Goal: Check status: Check status

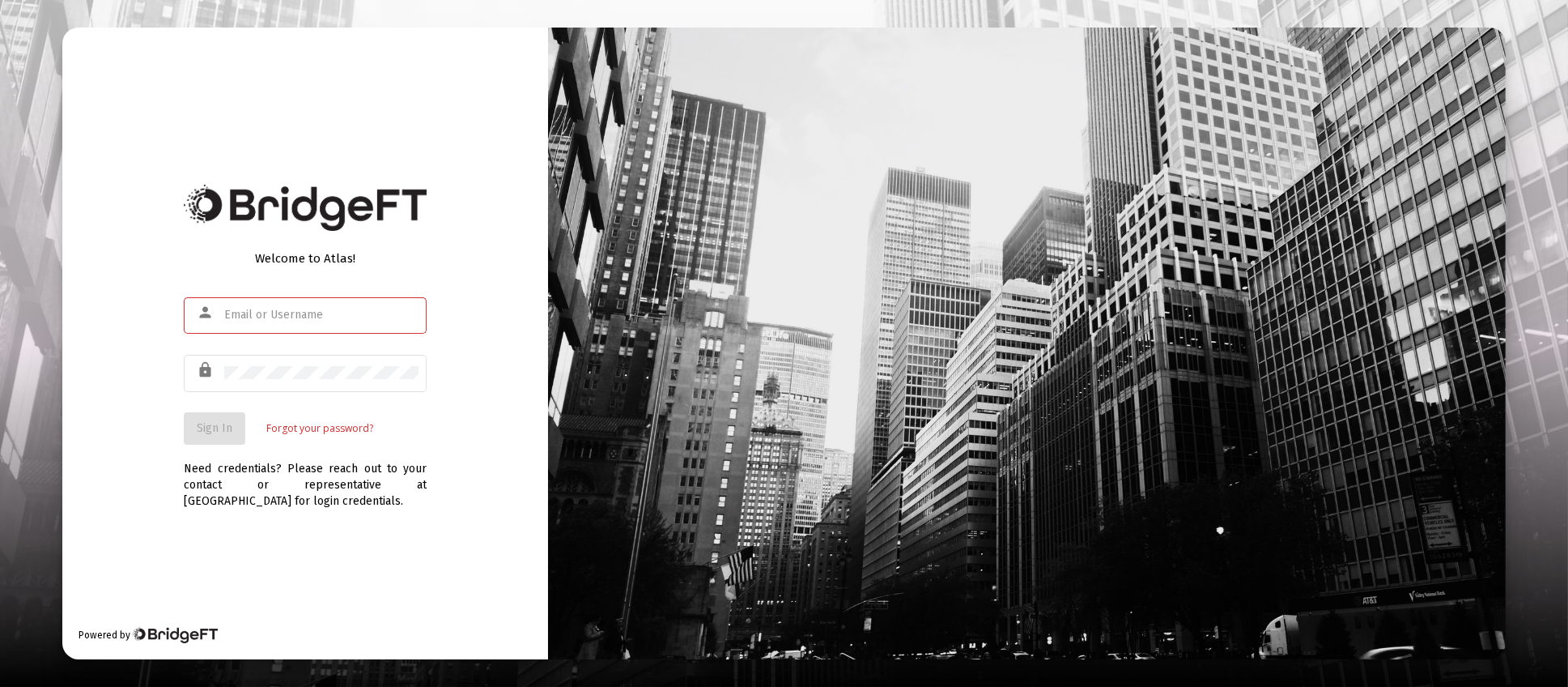
type input "[PERSON_NAME][EMAIL_ADDRESS][DOMAIN_NAME]"
click at [221, 438] on button "Sign In" at bounding box center [214, 428] width 62 height 33
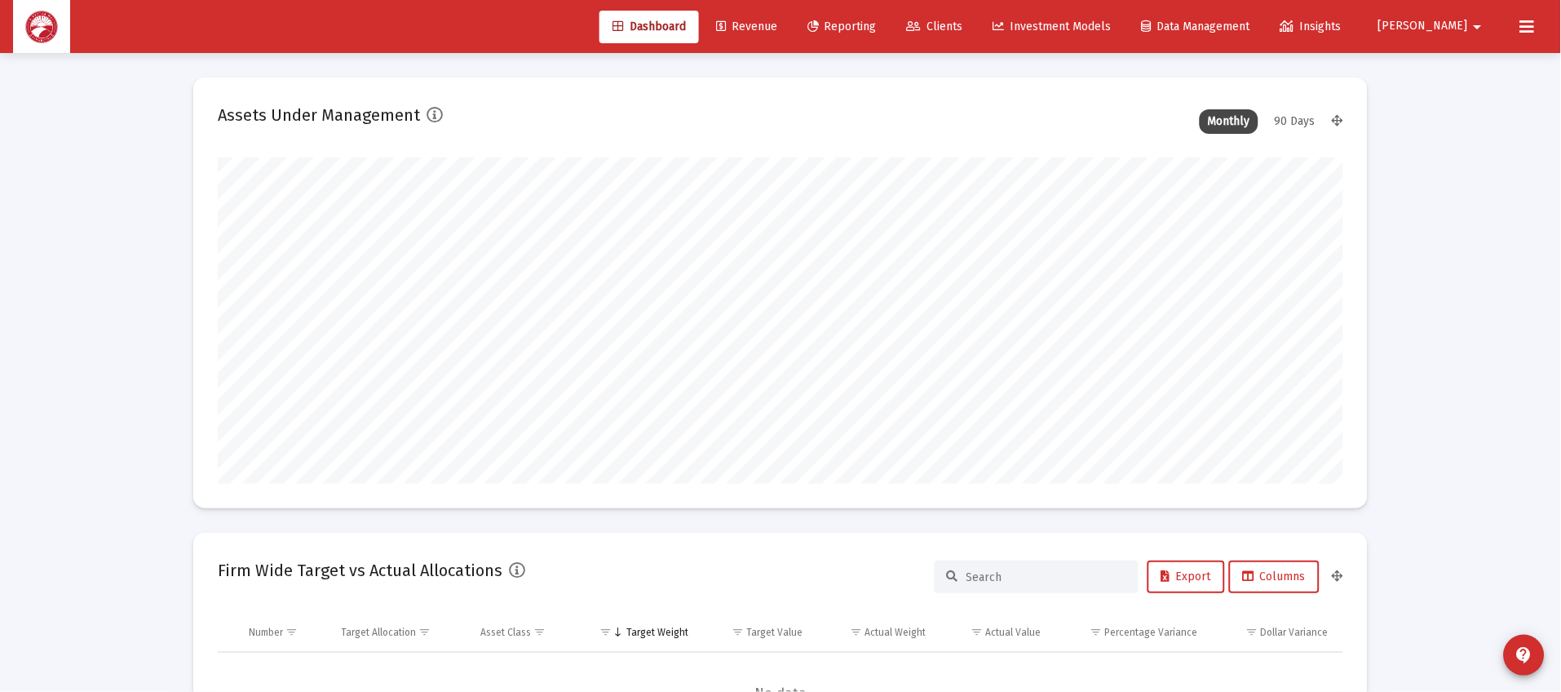
scroll to position [325, 606]
click at [963, 26] on span "Clients" at bounding box center [935, 27] width 56 height 14
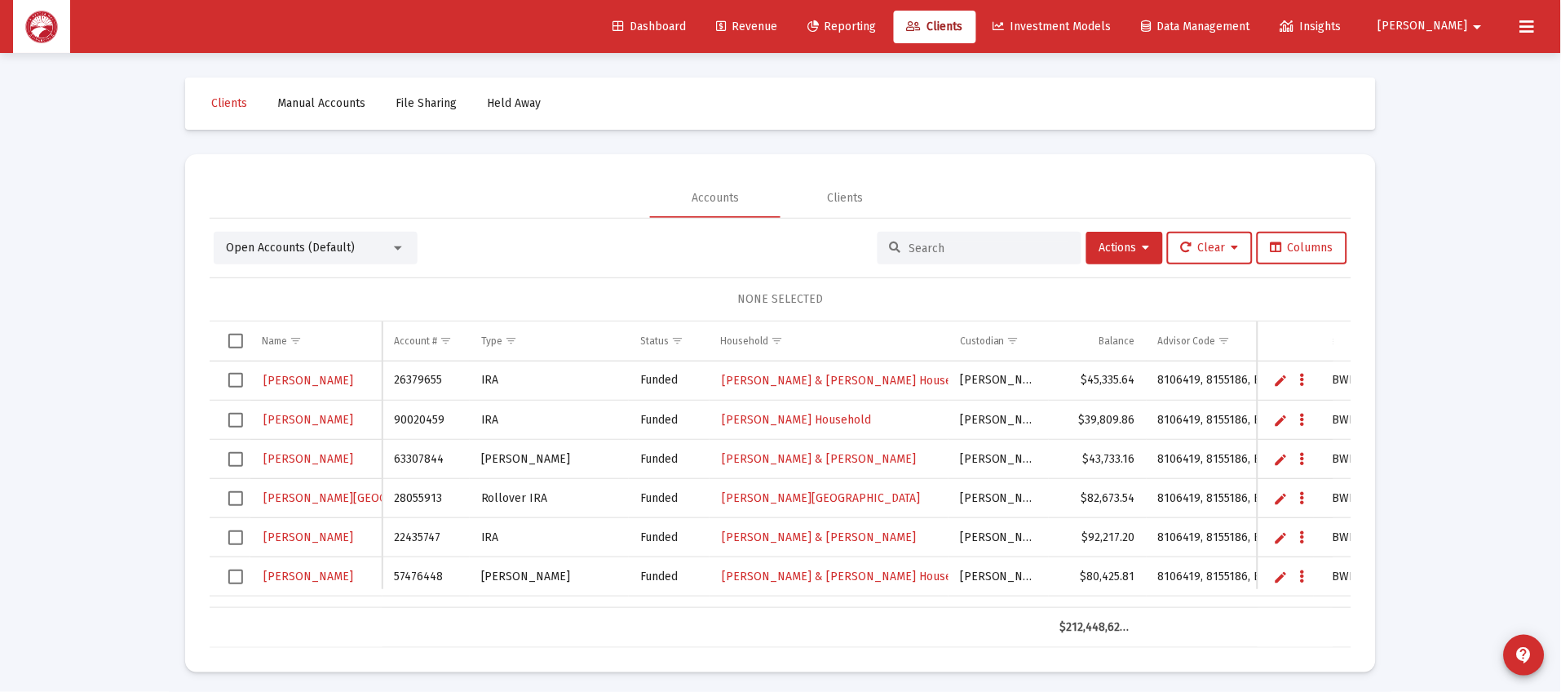
click at [983, 250] on input at bounding box center [989, 248] width 160 height 14
type input "travostino"
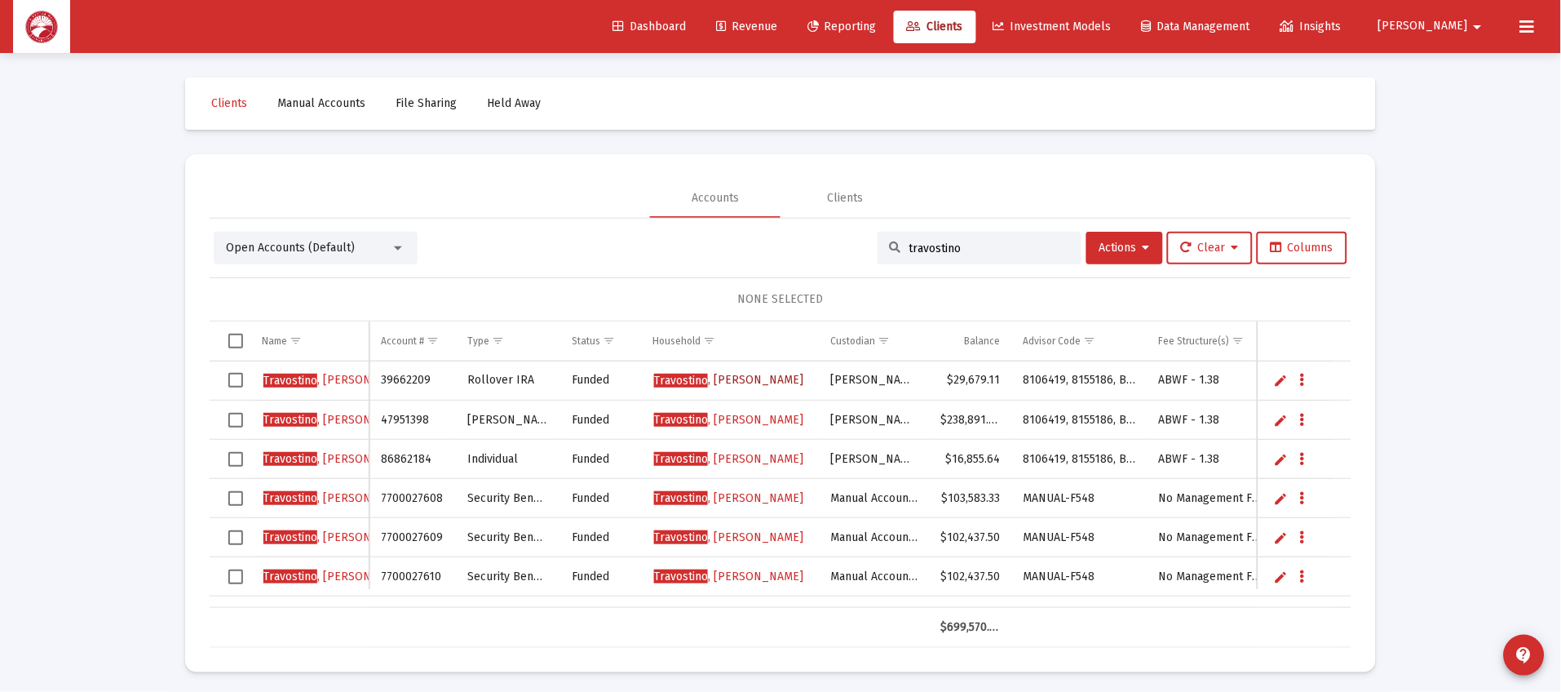
click at [764, 378] on span "[PERSON_NAME]" at bounding box center [728, 380] width 149 height 14
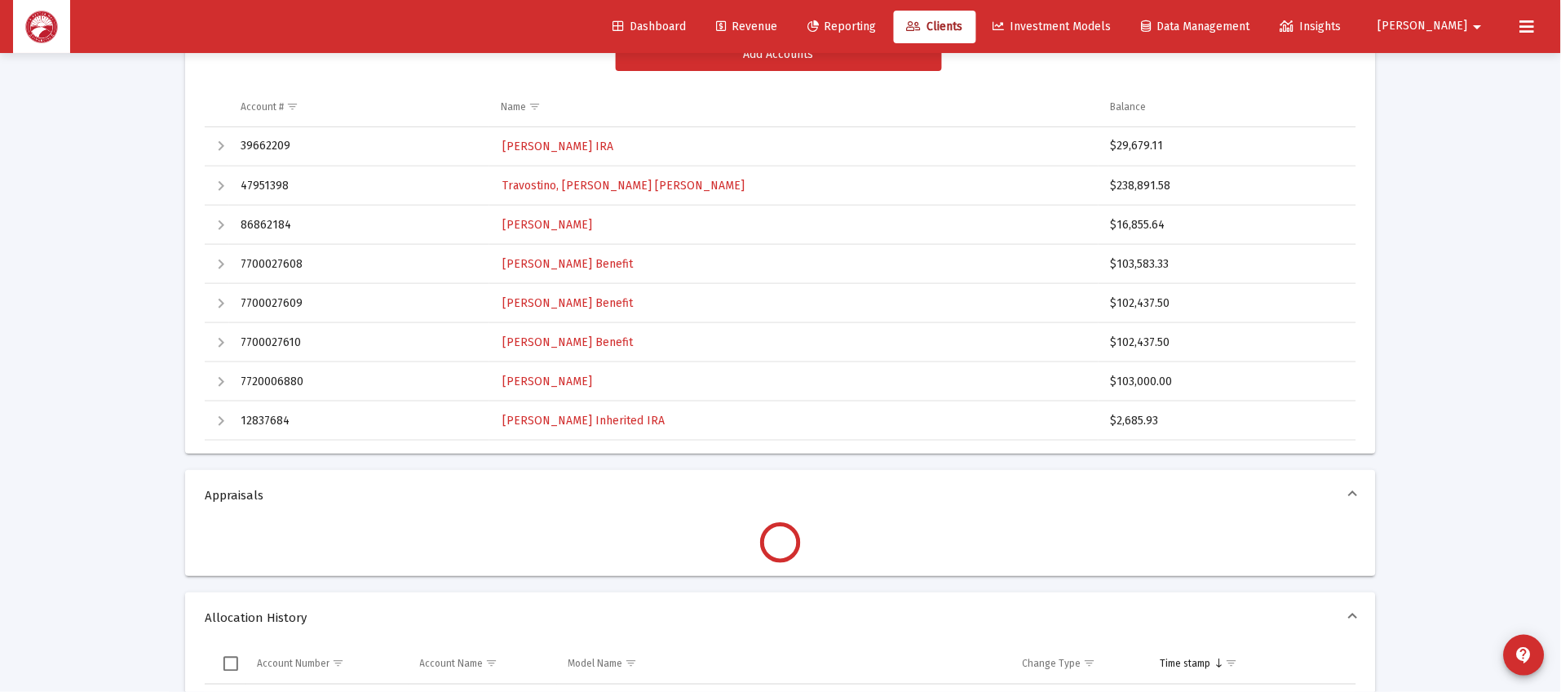
scroll to position [245, 0]
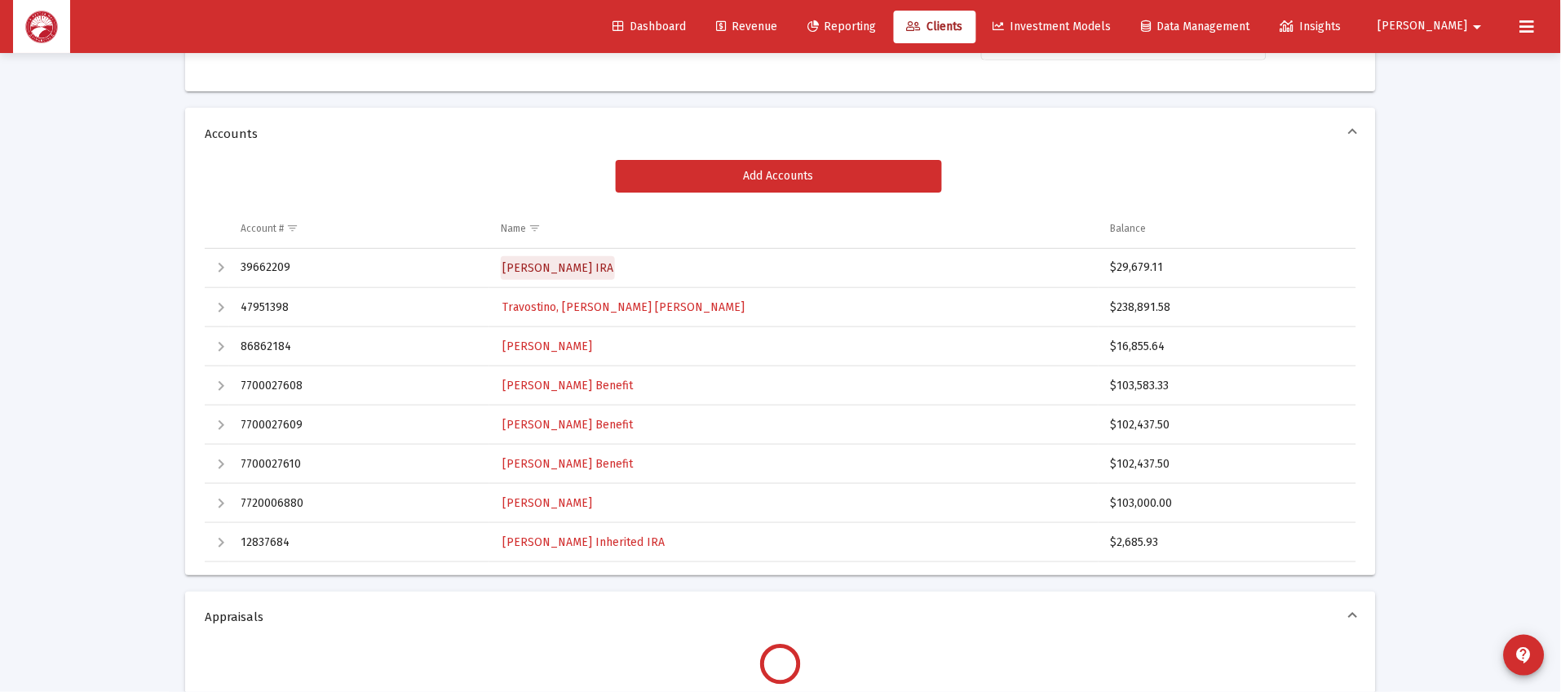
click at [613, 268] on span "[PERSON_NAME] IRA" at bounding box center [557, 268] width 111 height 14
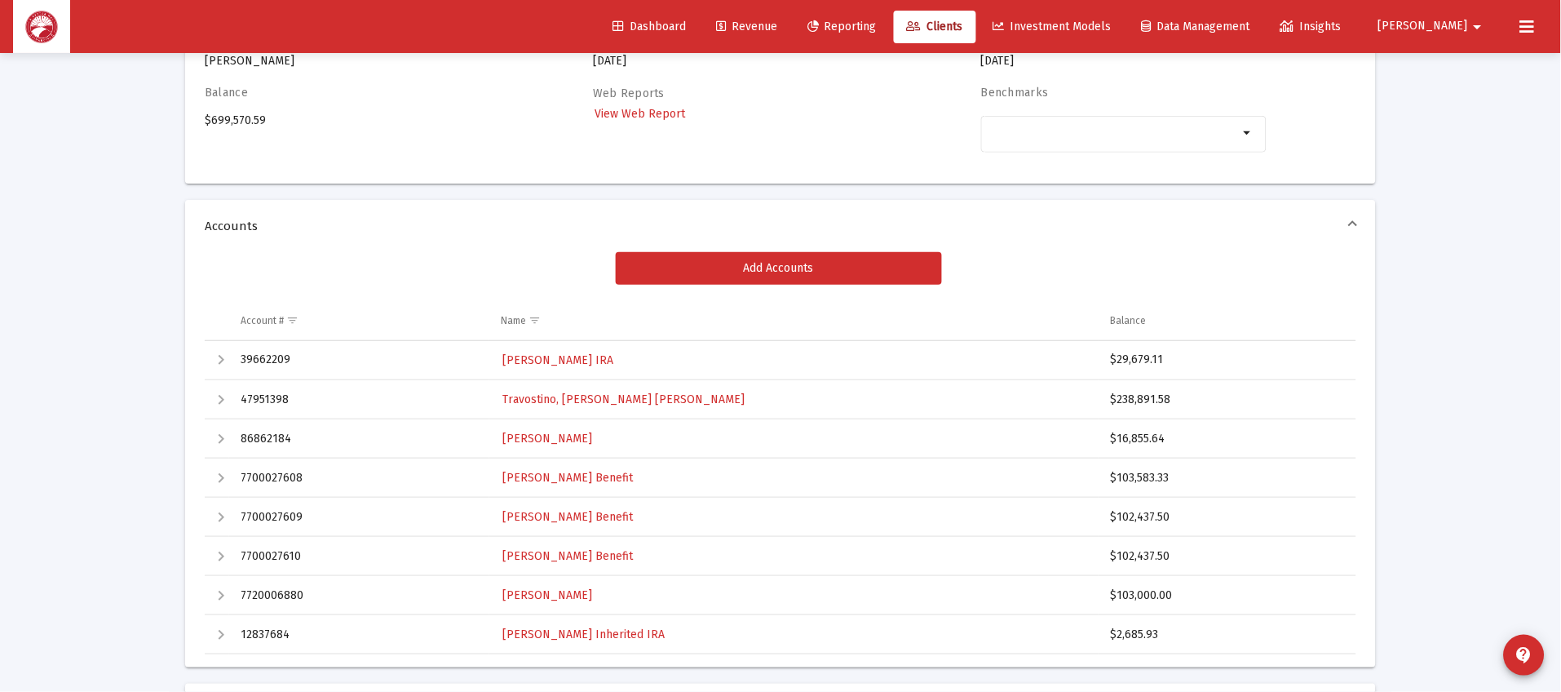
scroll to position [297, 0]
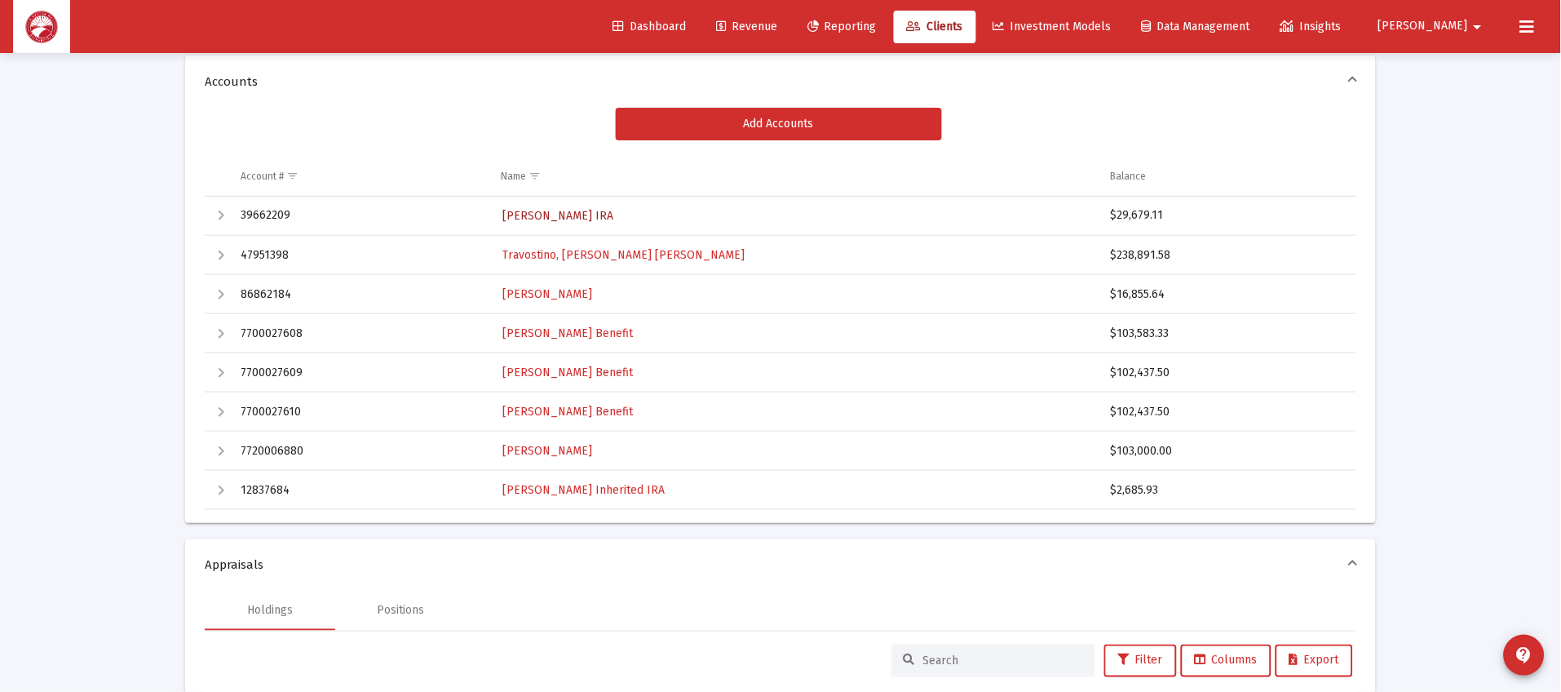
click at [606, 206] on link "[PERSON_NAME] IRA" at bounding box center [558, 216] width 114 height 24
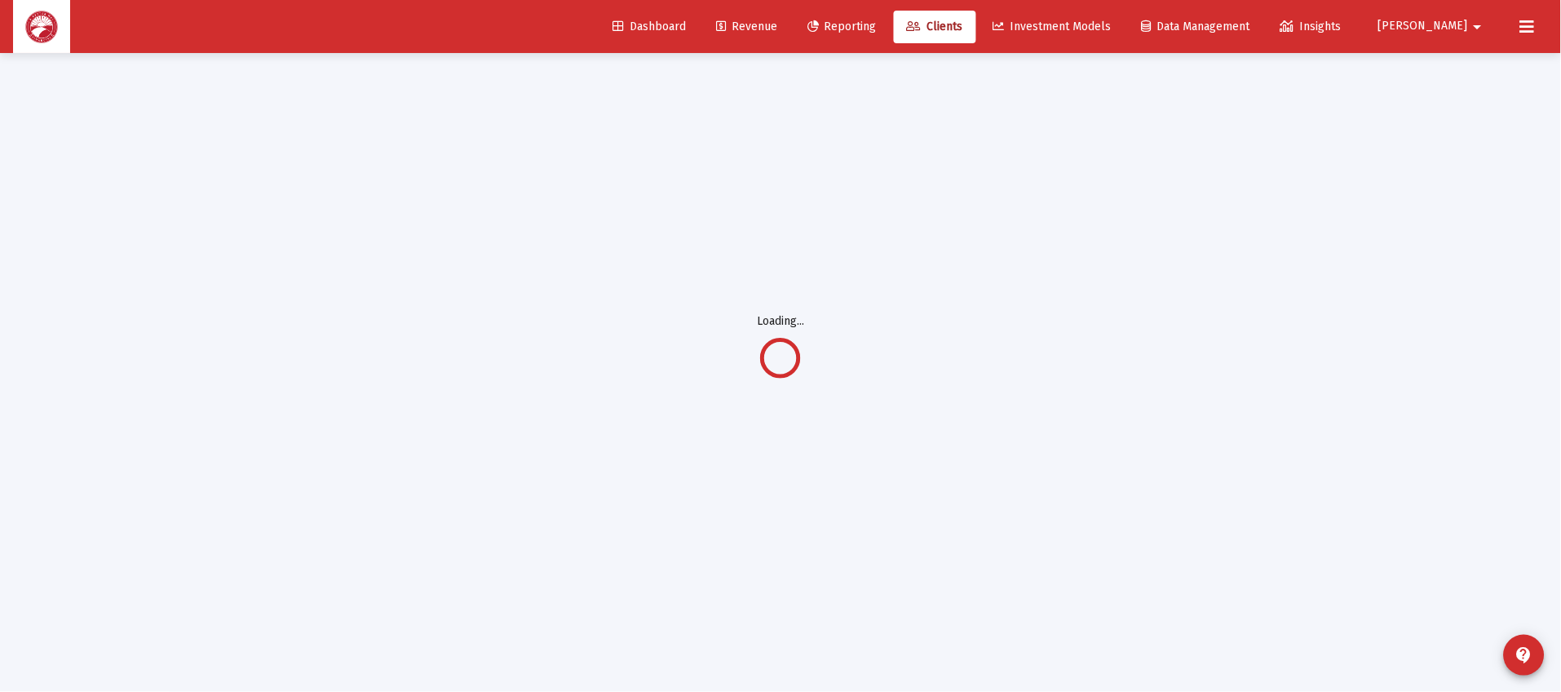
scroll to position [52, 0]
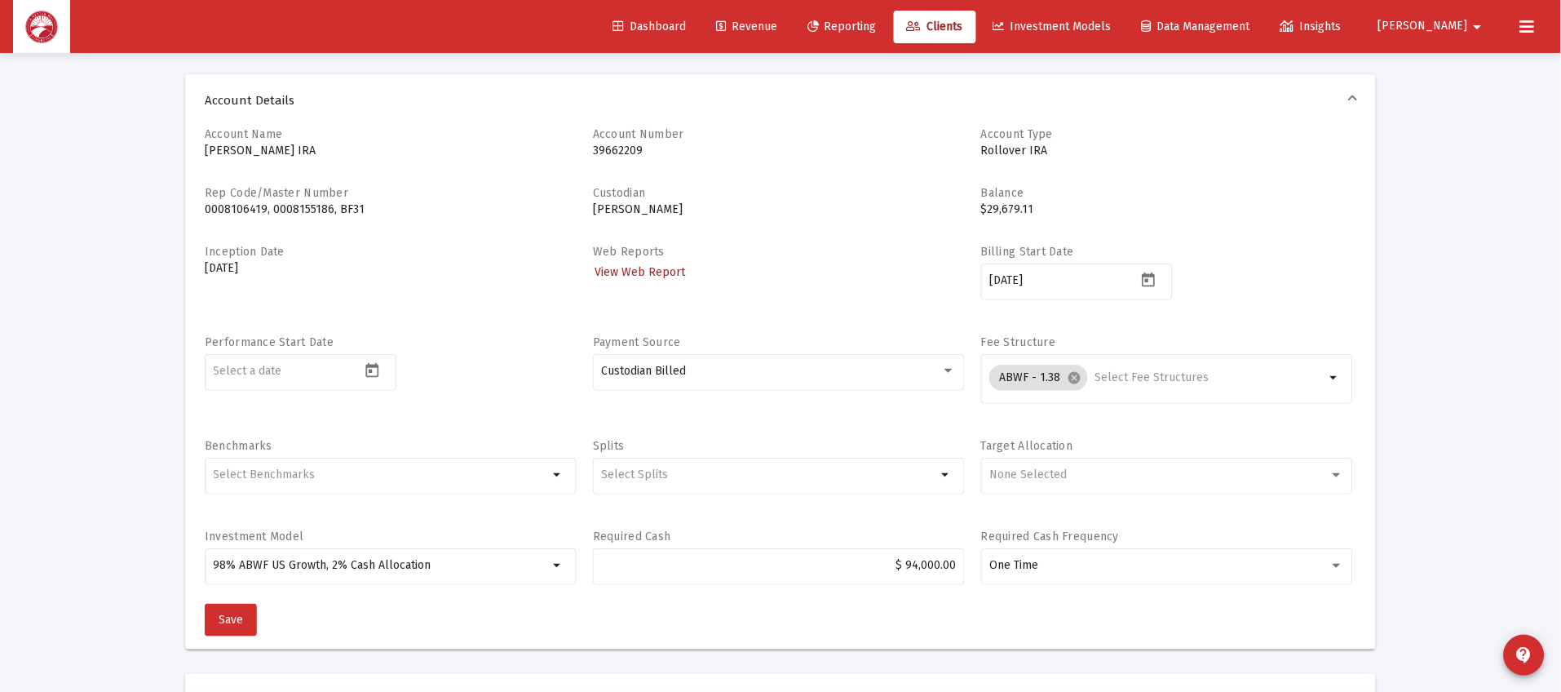
click at [657, 272] on span "View Web Report" at bounding box center [640, 272] width 91 height 14
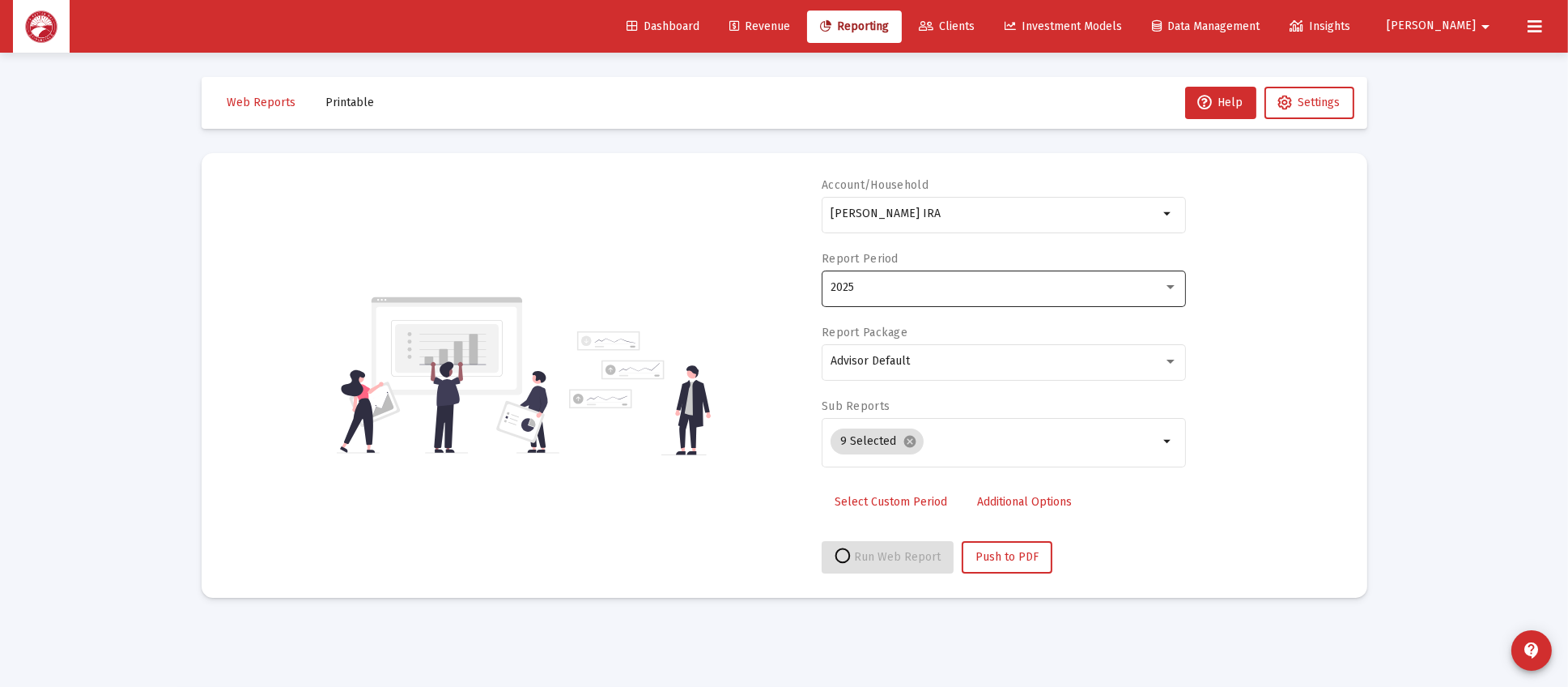
click at [844, 282] on span "2025" at bounding box center [843, 287] width 24 height 14
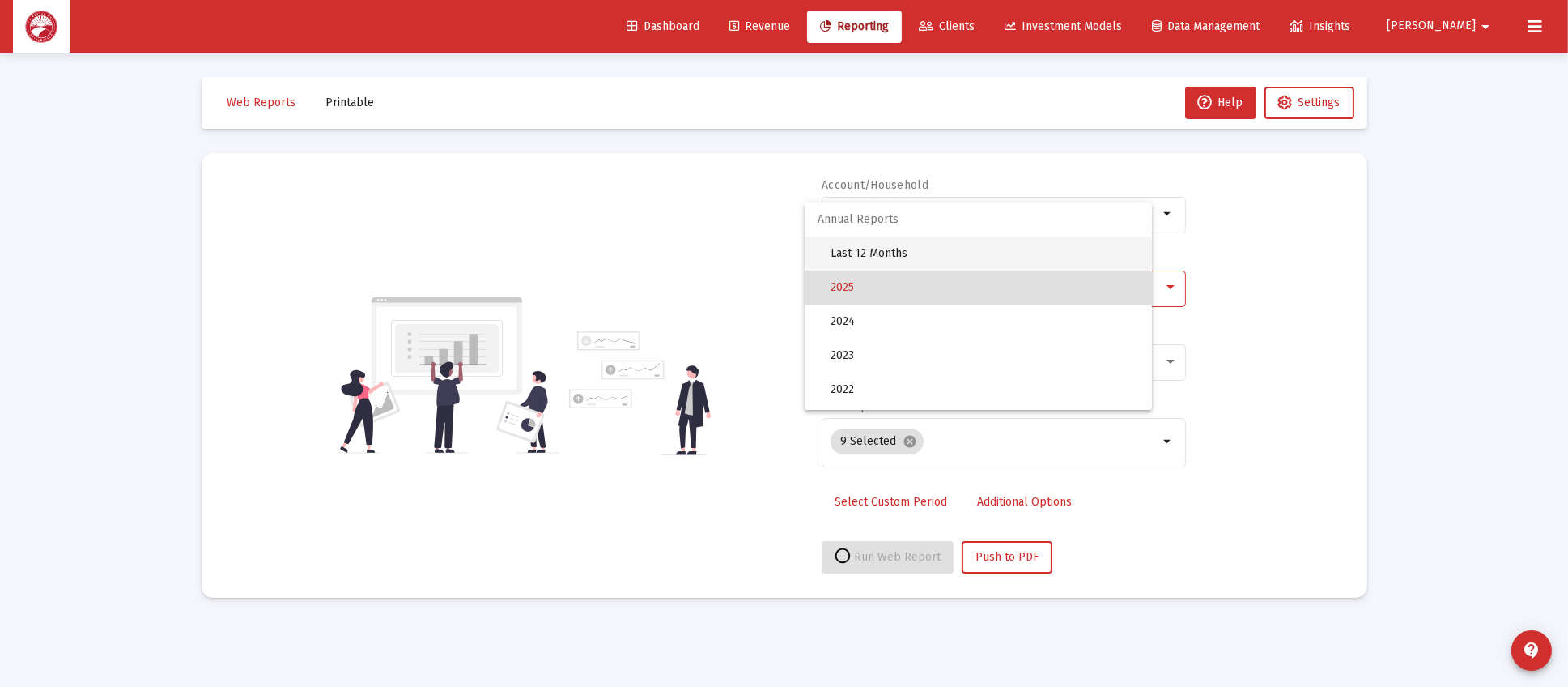
click at [931, 257] on span "Last 12 Months" at bounding box center [984, 253] width 309 height 34
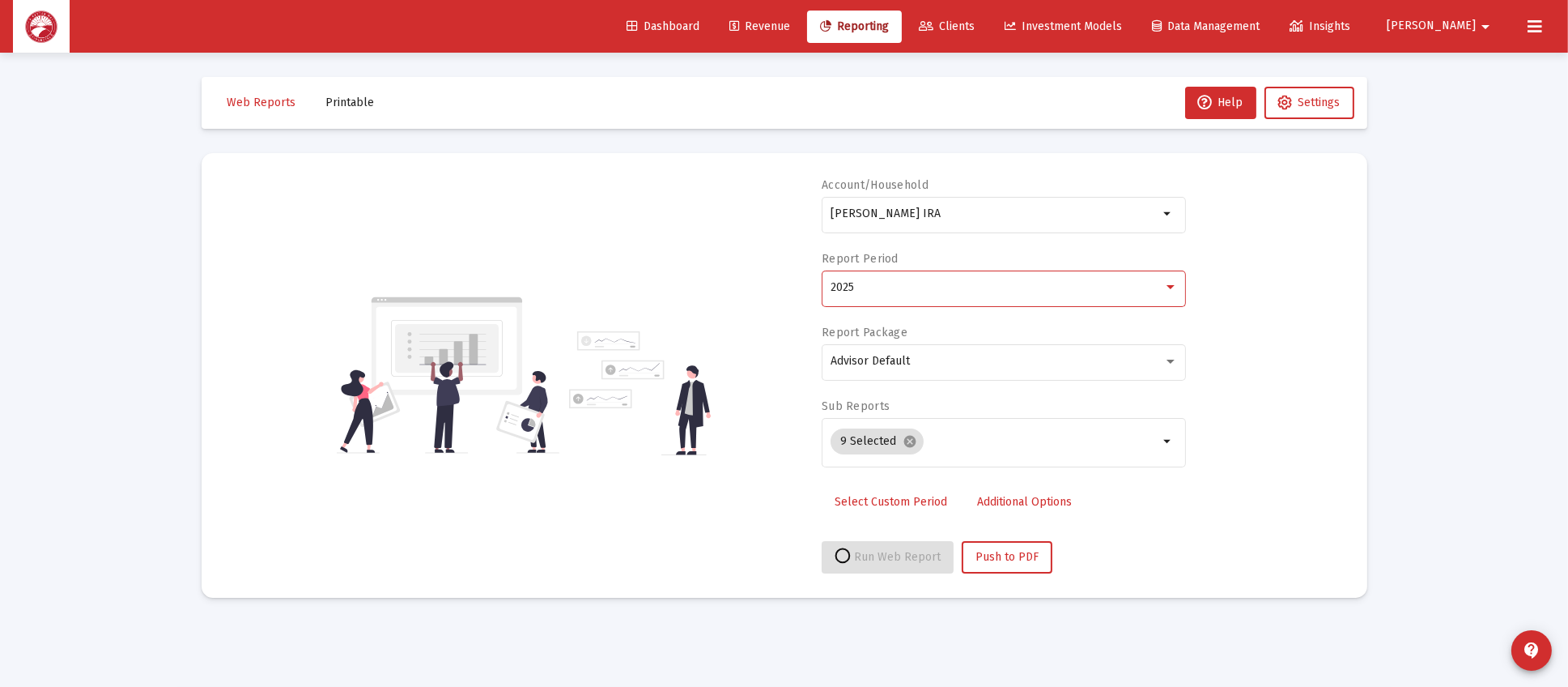
select select "View all"
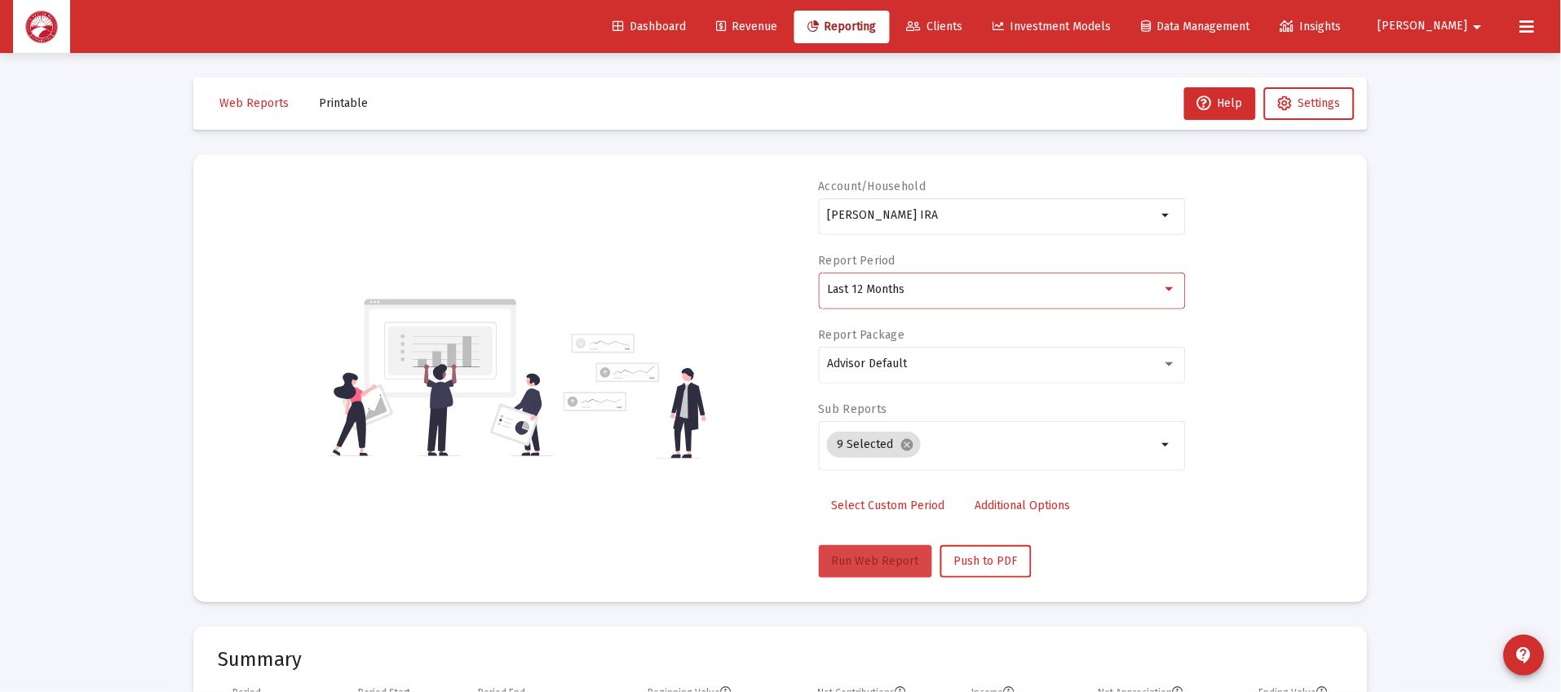
click at [845, 560] on span "Run Web Report" at bounding box center [875, 561] width 87 height 14
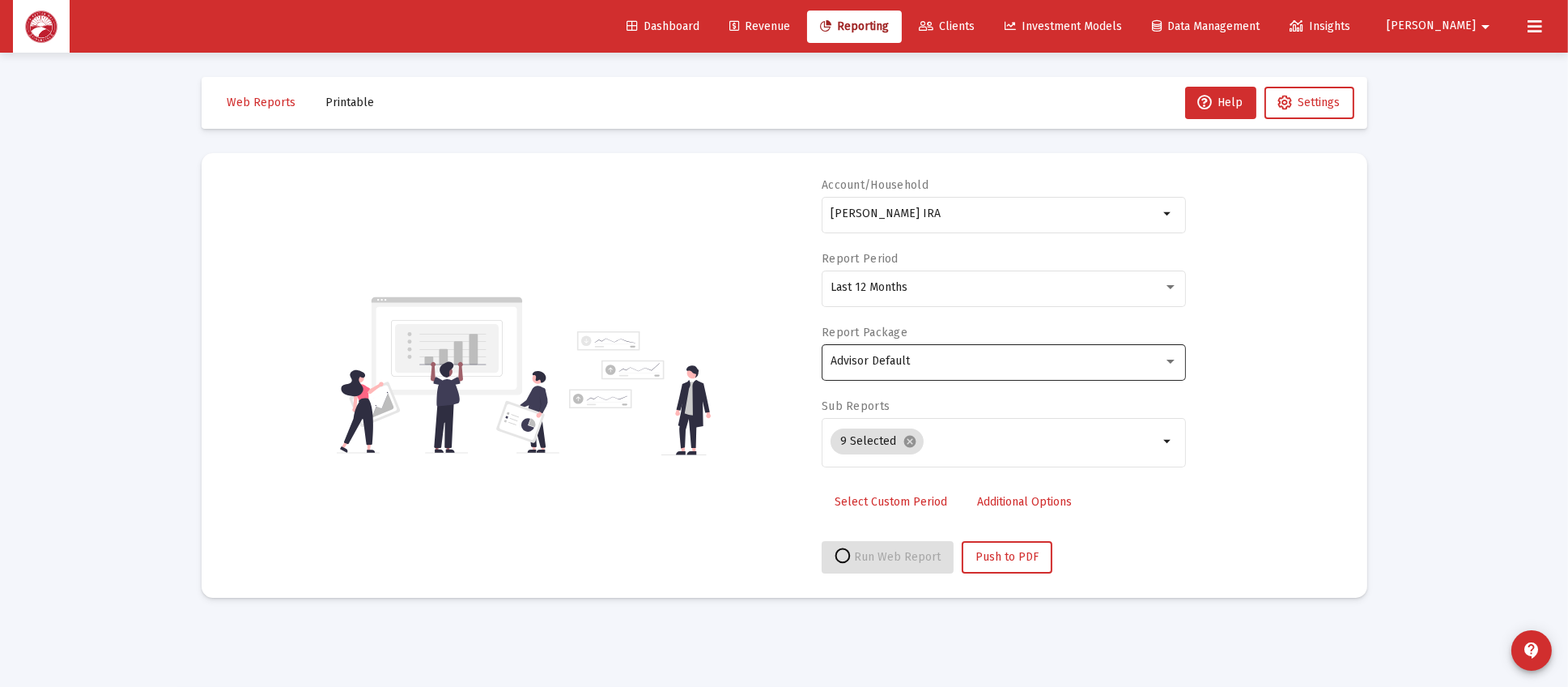
select select "View all"
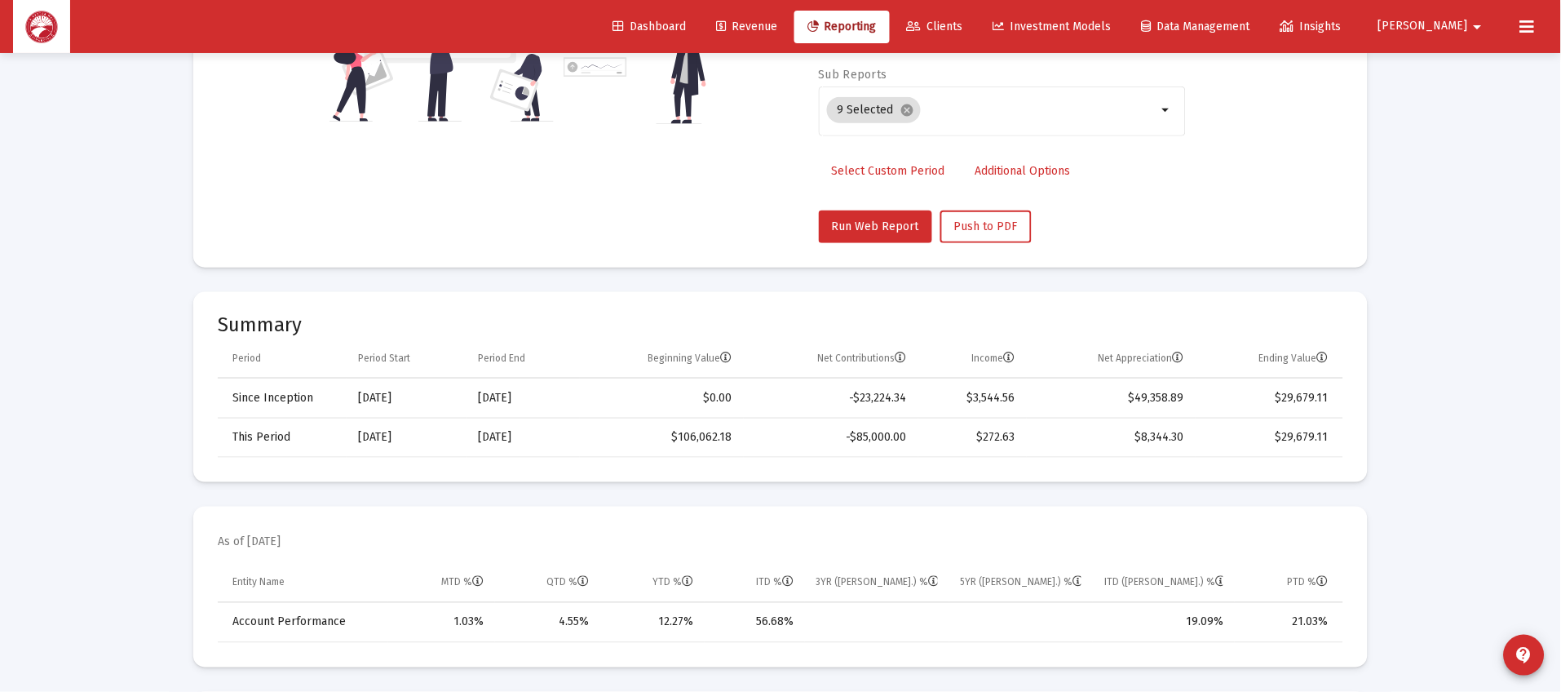
scroll to position [612, 0]
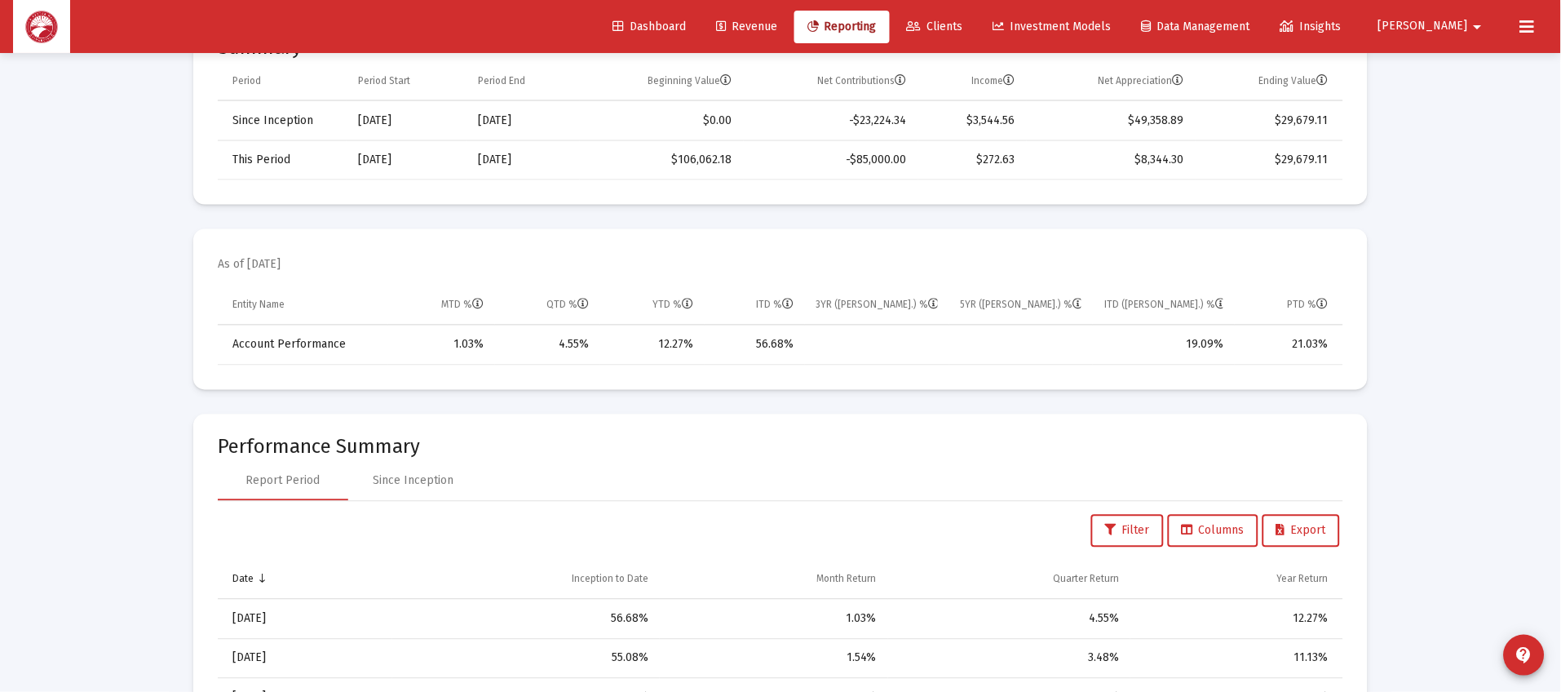
scroll to position [52, 0]
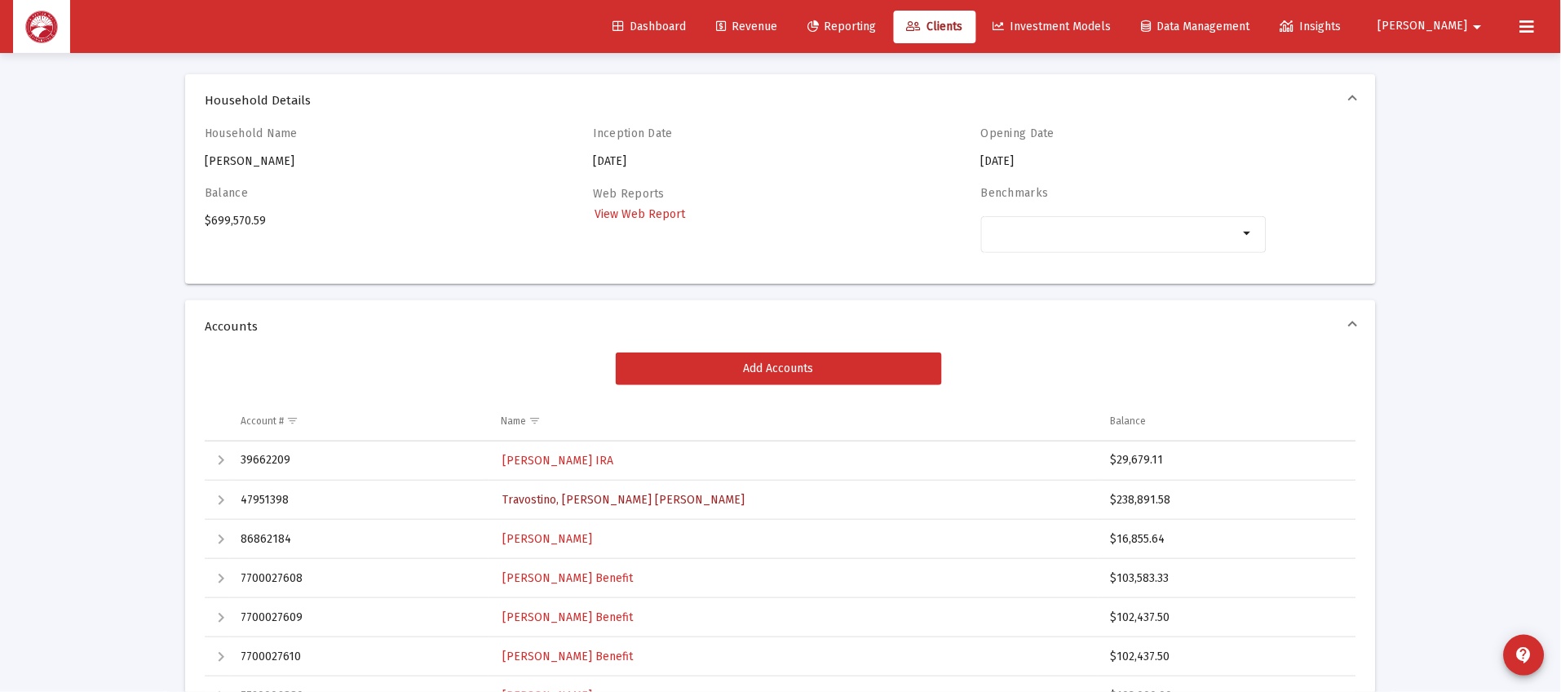
click at [592, 498] on span "Travostino, [PERSON_NAME] [PERSON_NAME]" at bounding box center [623, 500] width 242 height 14
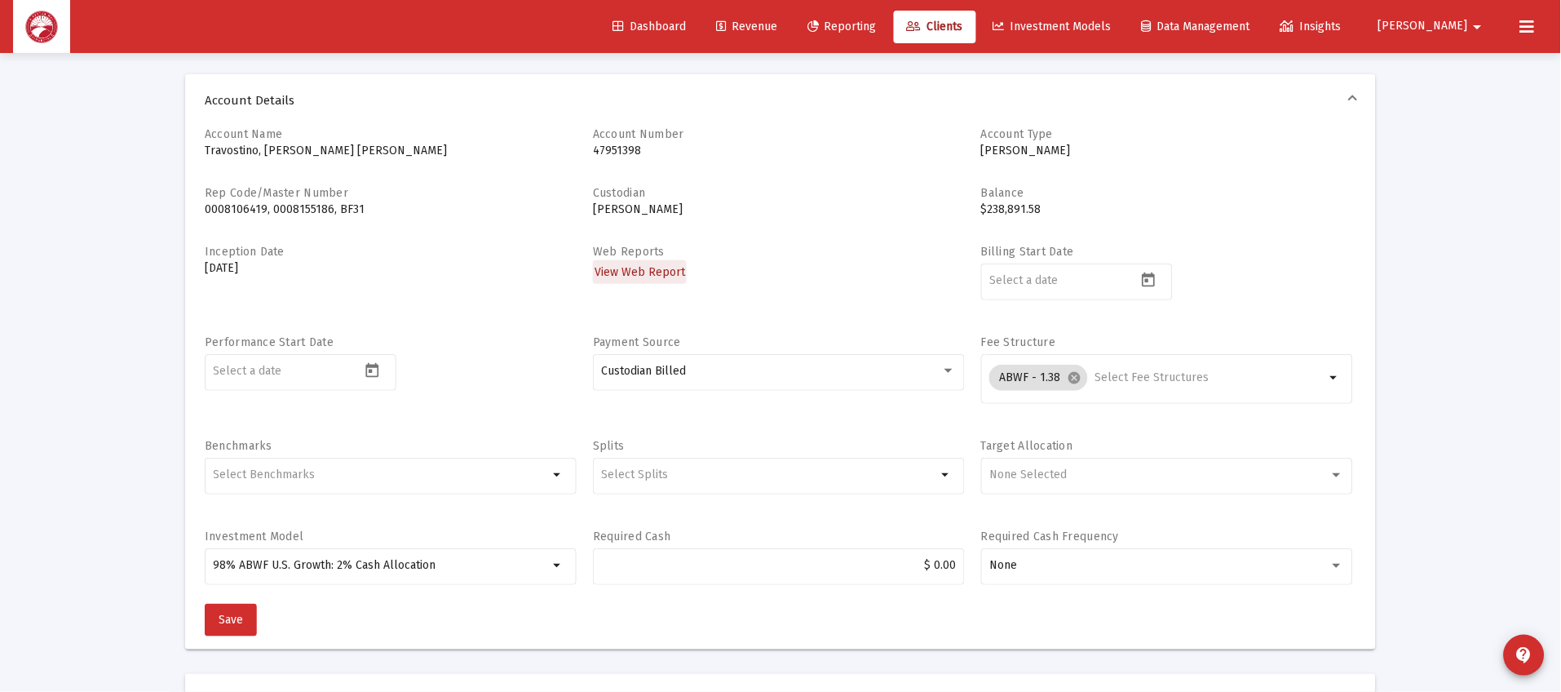
click at [659, 272] on span "View Web Report" at bounding box center [640, 272] width 91 height 14
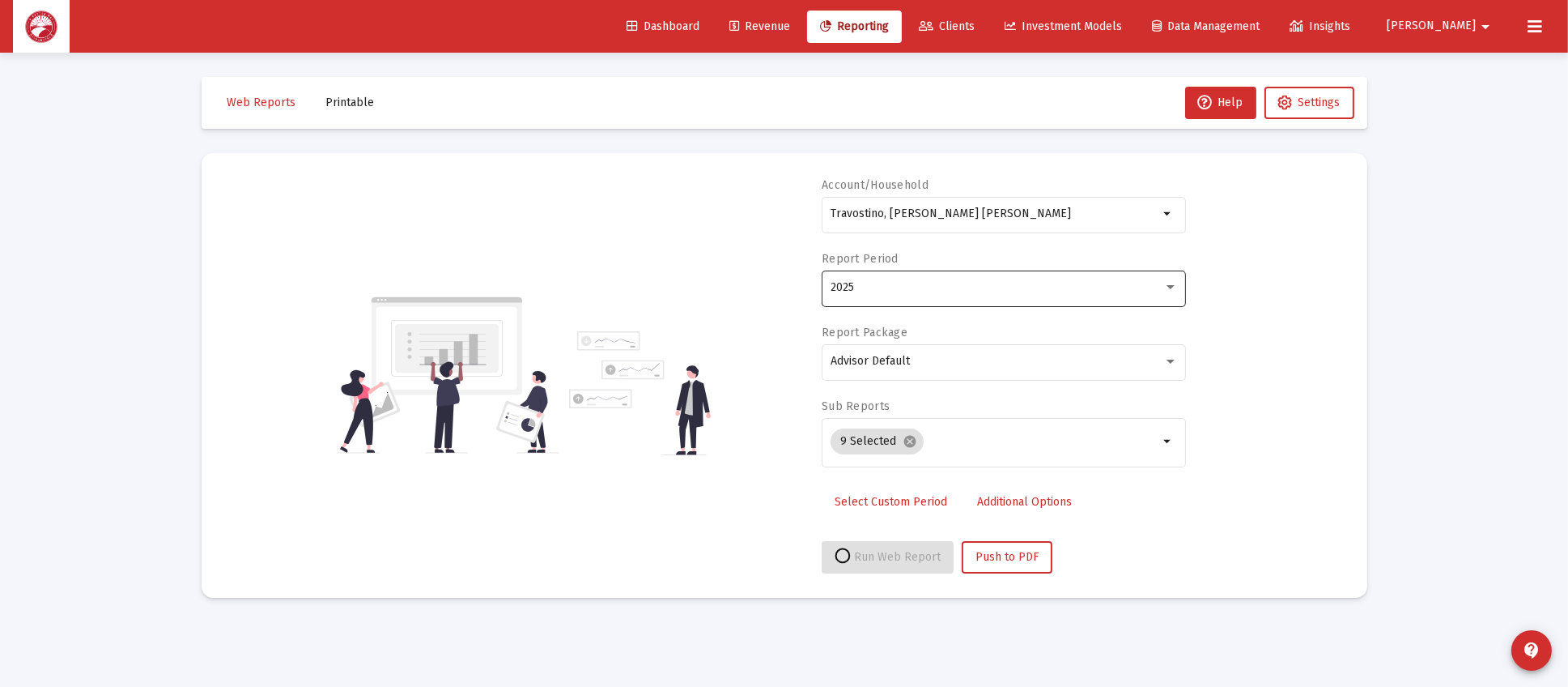
click at [853, 292] on div "2025" at bounding box center [996, 287] width 332 height 13
select select "View all"
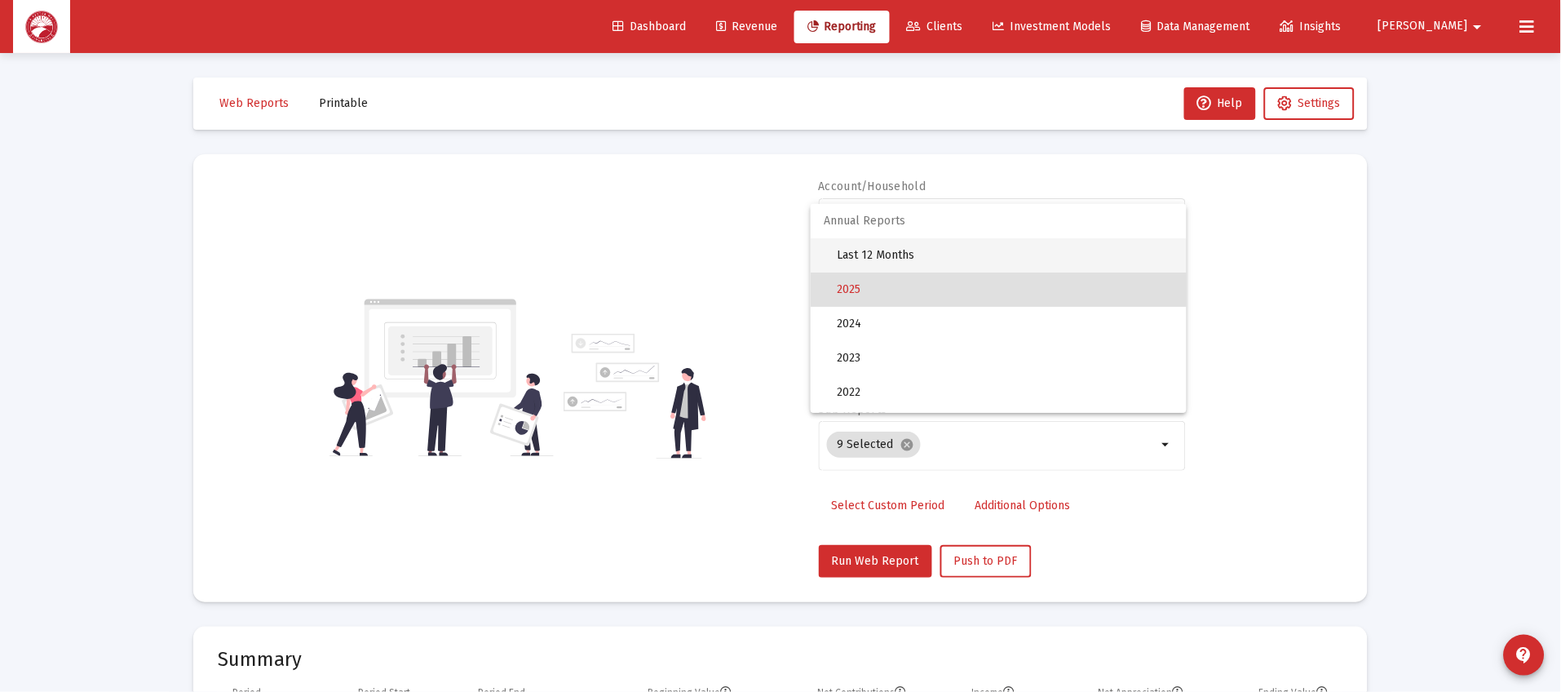
click at [909, 250] on span "Last 12 Months" at bounding box center [1005, 255] width 337 height 34
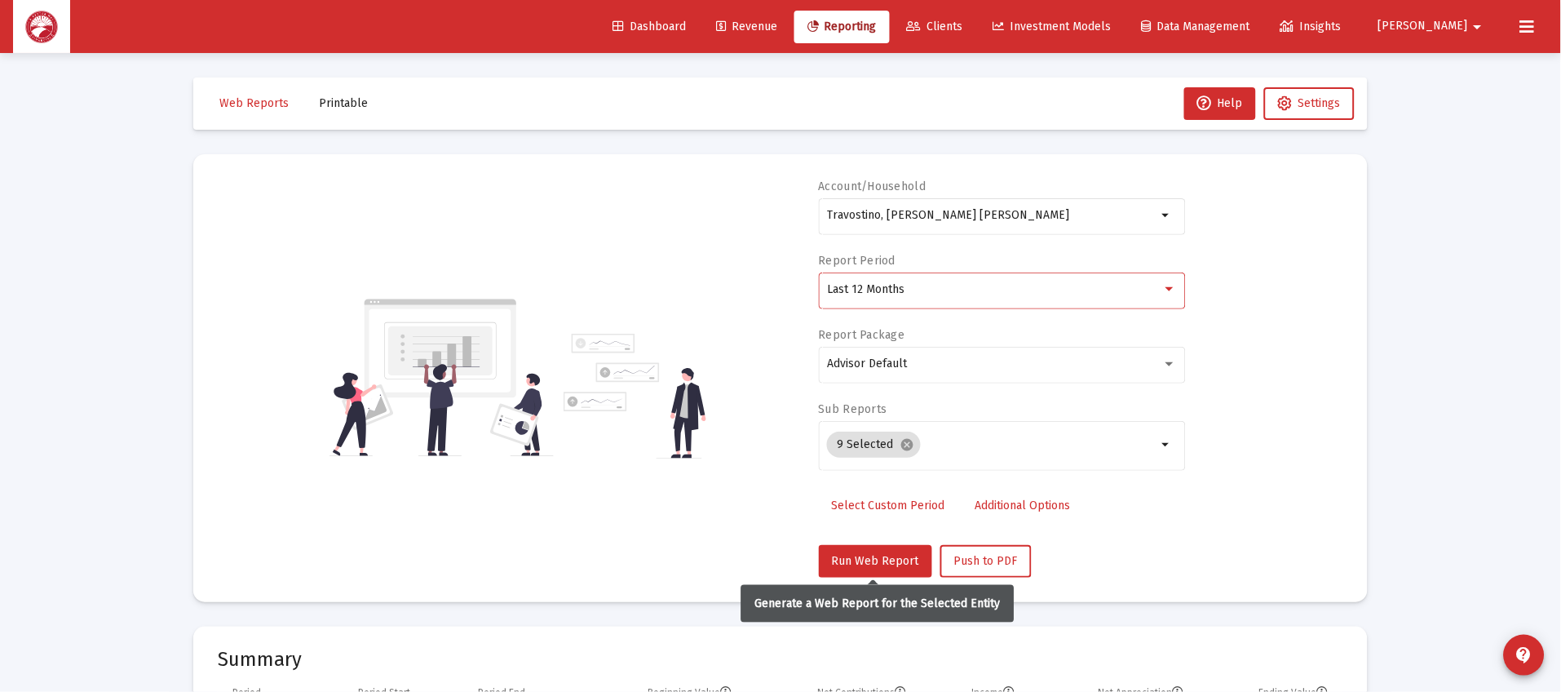
click at [843, 581] on mat-card "Account/Household Travostino, [PERSON_NAME] IRA arrow_drop_down Report Period L…" at bounding box center [780, 378] width 1175 height 448
click at [882, 541] on div "Account/Household Travostino, [PERSON_NAME] IRA arrow_drop_down Report Period L…" at bounding box center [1002, 378] width 367 height 399
click at [874, 555] on span "Run Web Report" at bounding box center [875, 561] width 87 height 14
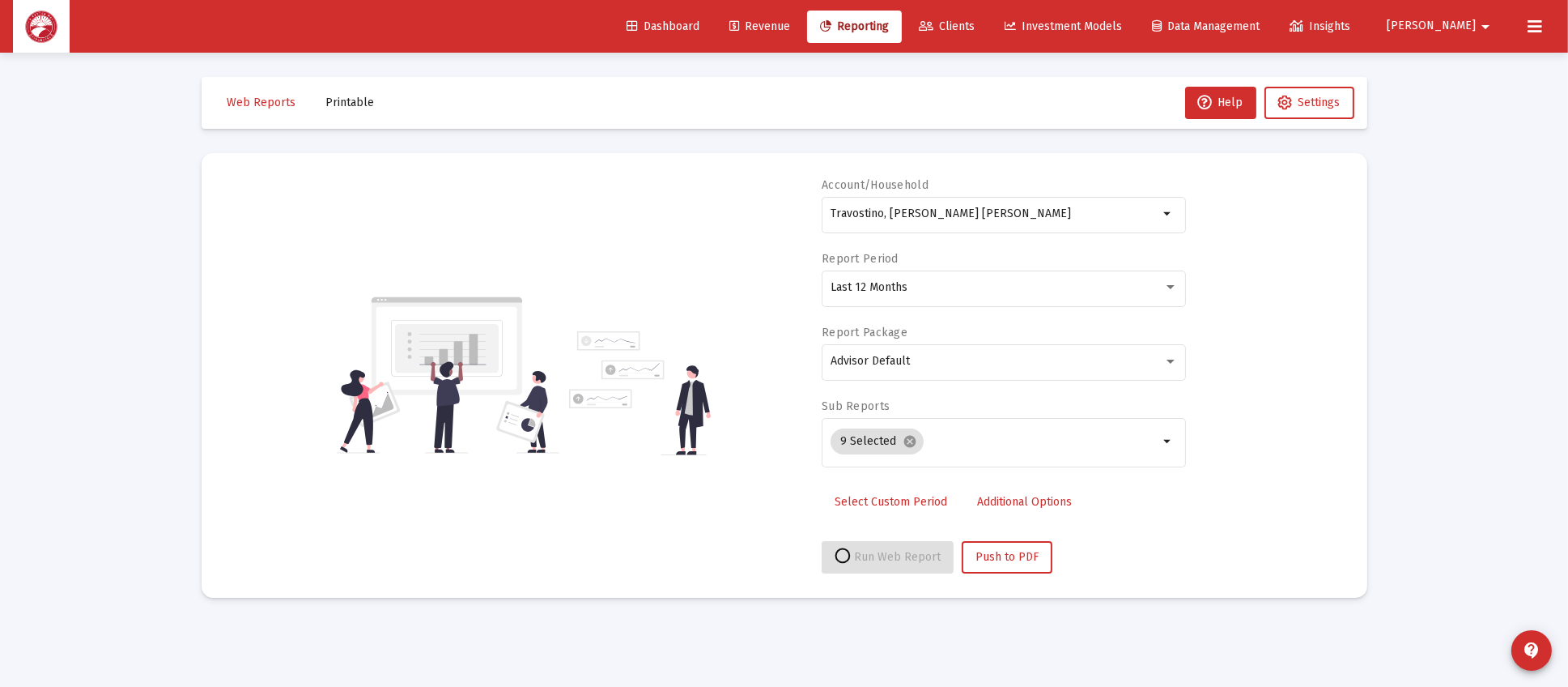
select select "View all"
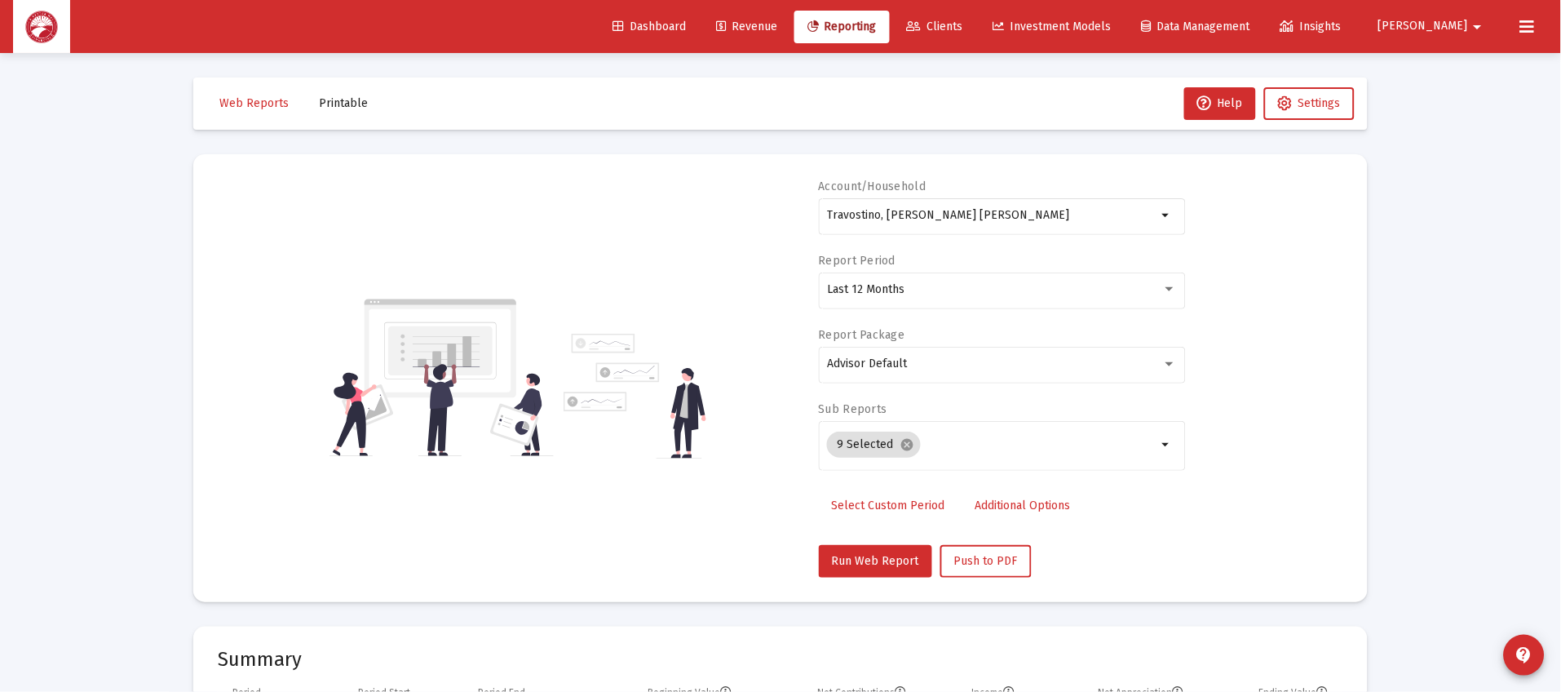
scroll to position [52, 0]
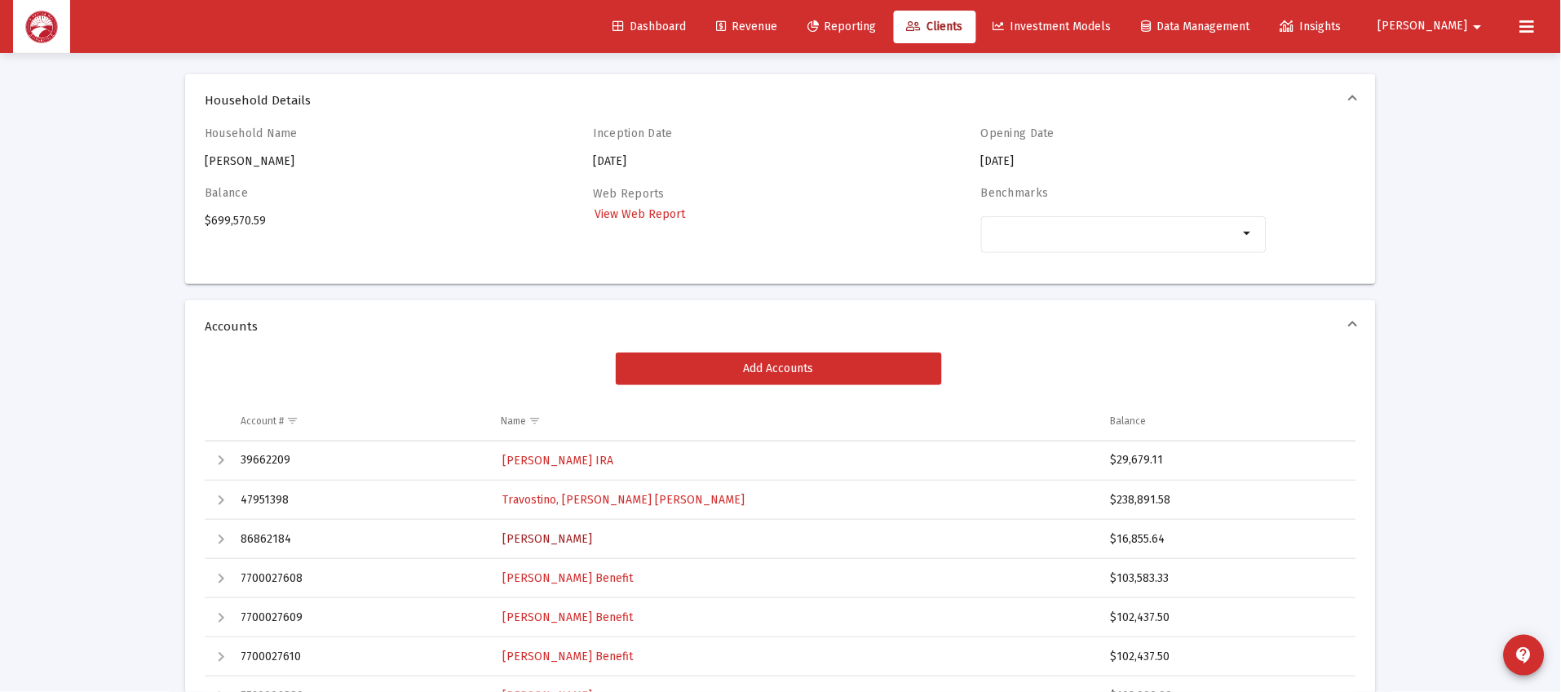
click at [555, 543] on span "[PERSON_NAME]" at bounding box center [547, 539] width 90 height 14
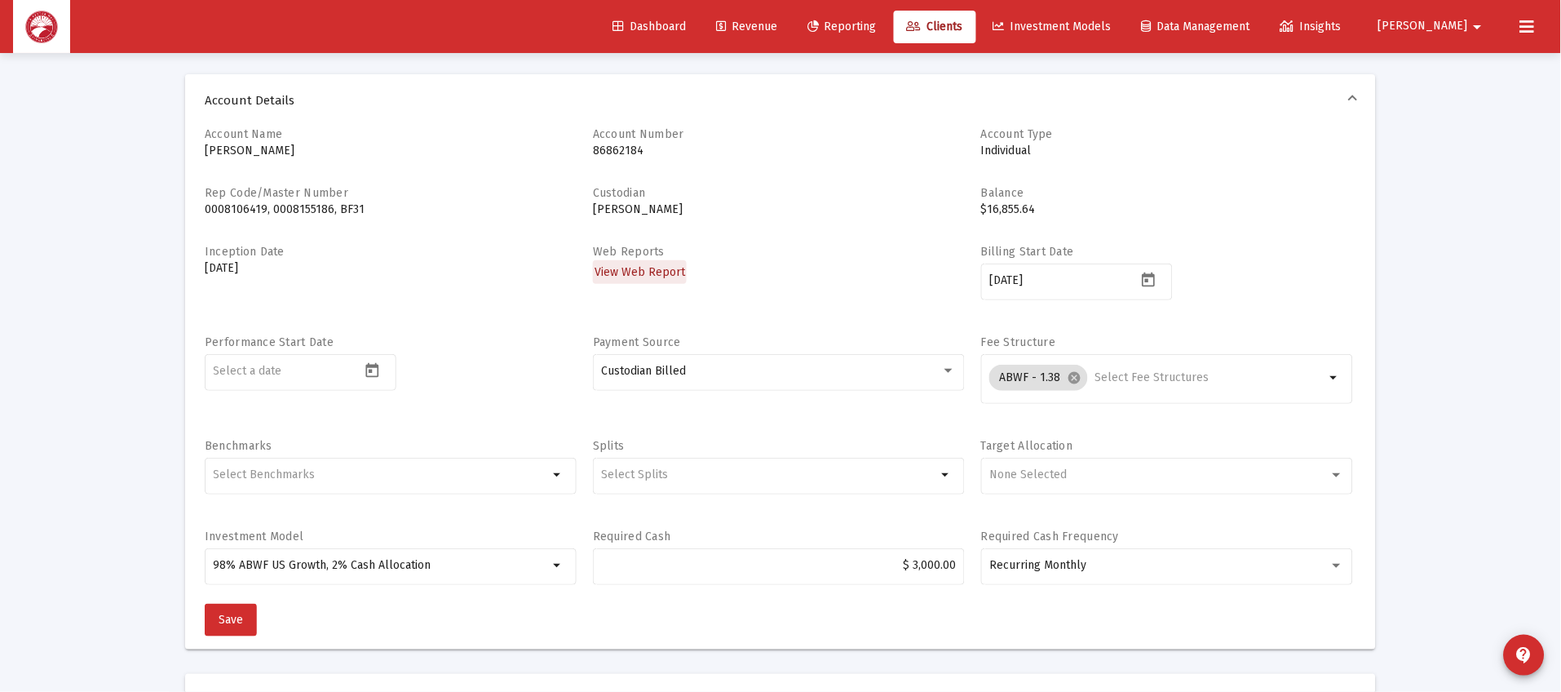
click at [655, 272] on span "View Web Report" at bounding box center [640, 272] width 91 height 14
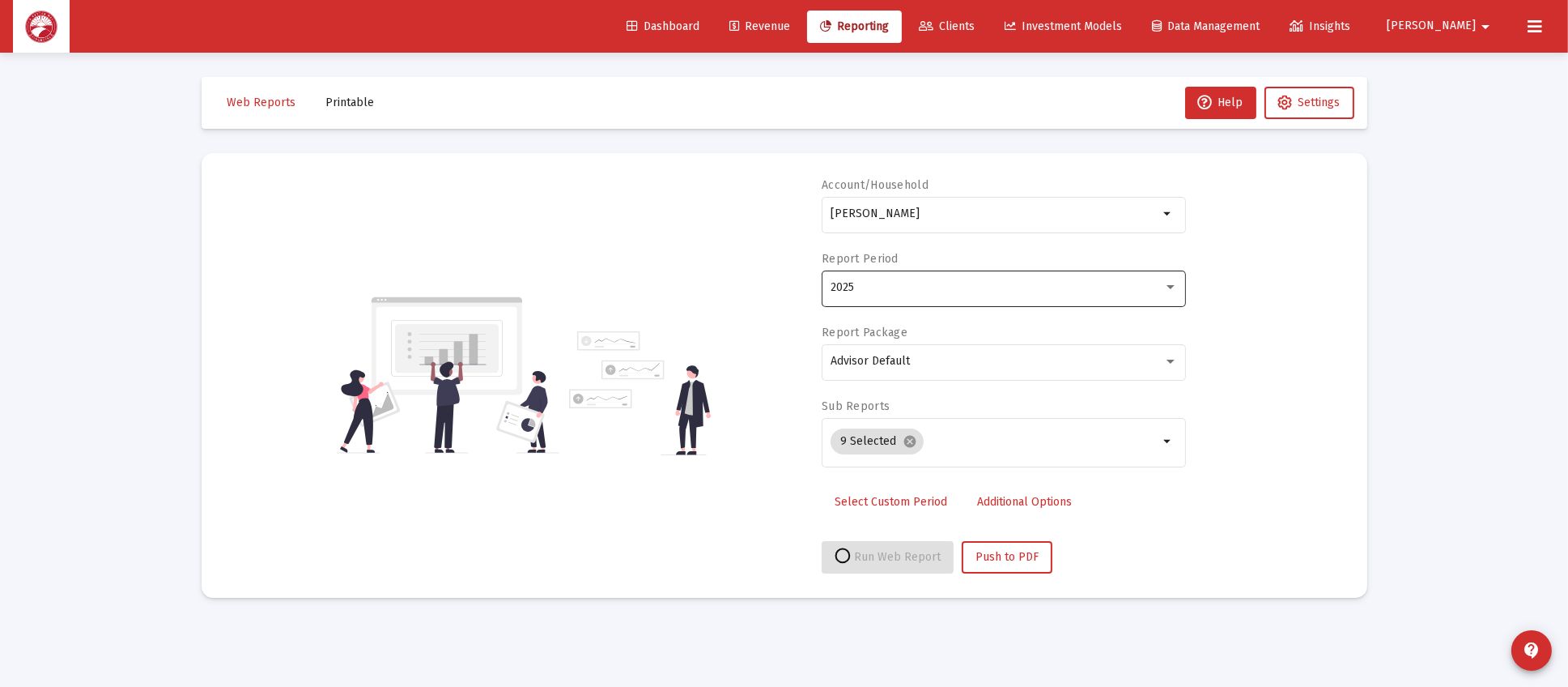
click at [920, 292] on div "2025" at bounding box center [996, 287] width 332 height 13
select select "View all"
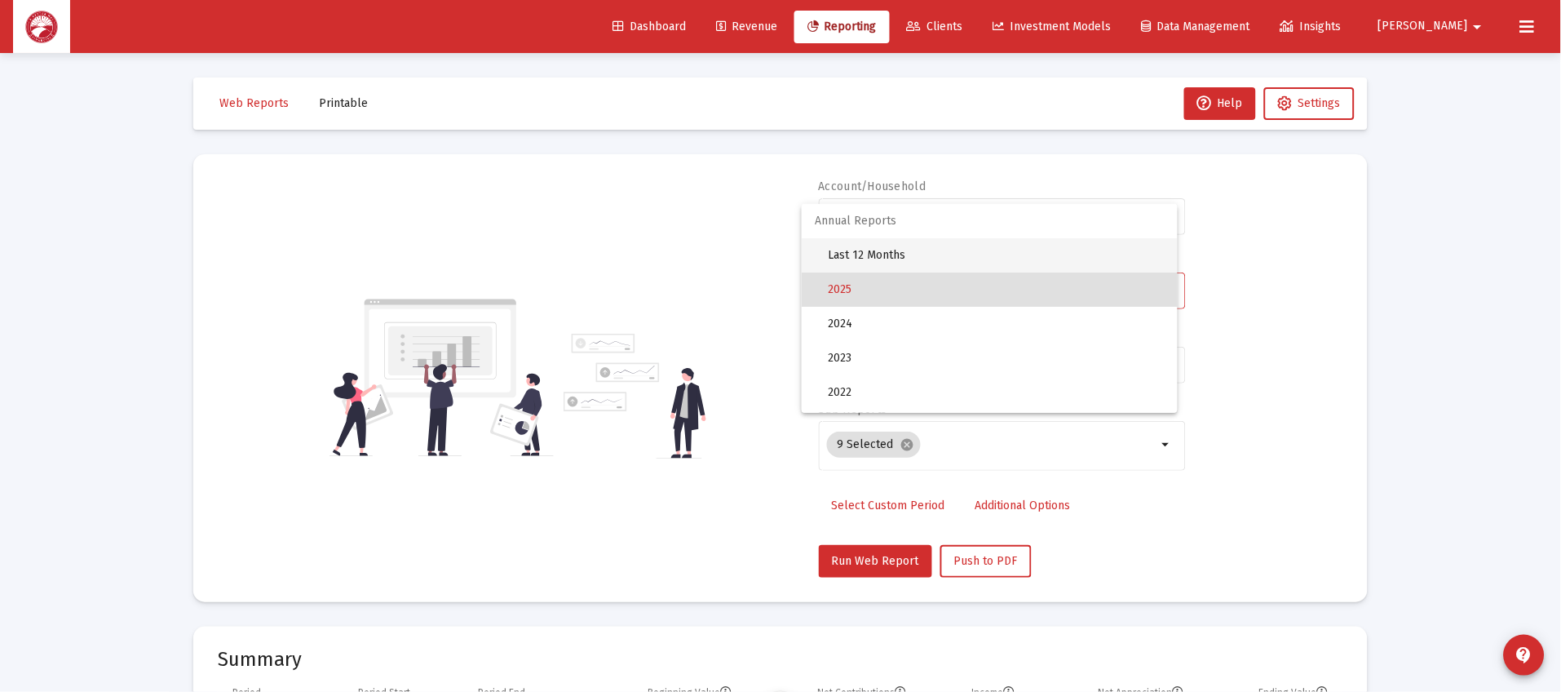
click at [963, 266] on span "Last 12 Months" at bounding box center [996, 255] width 337 height 34
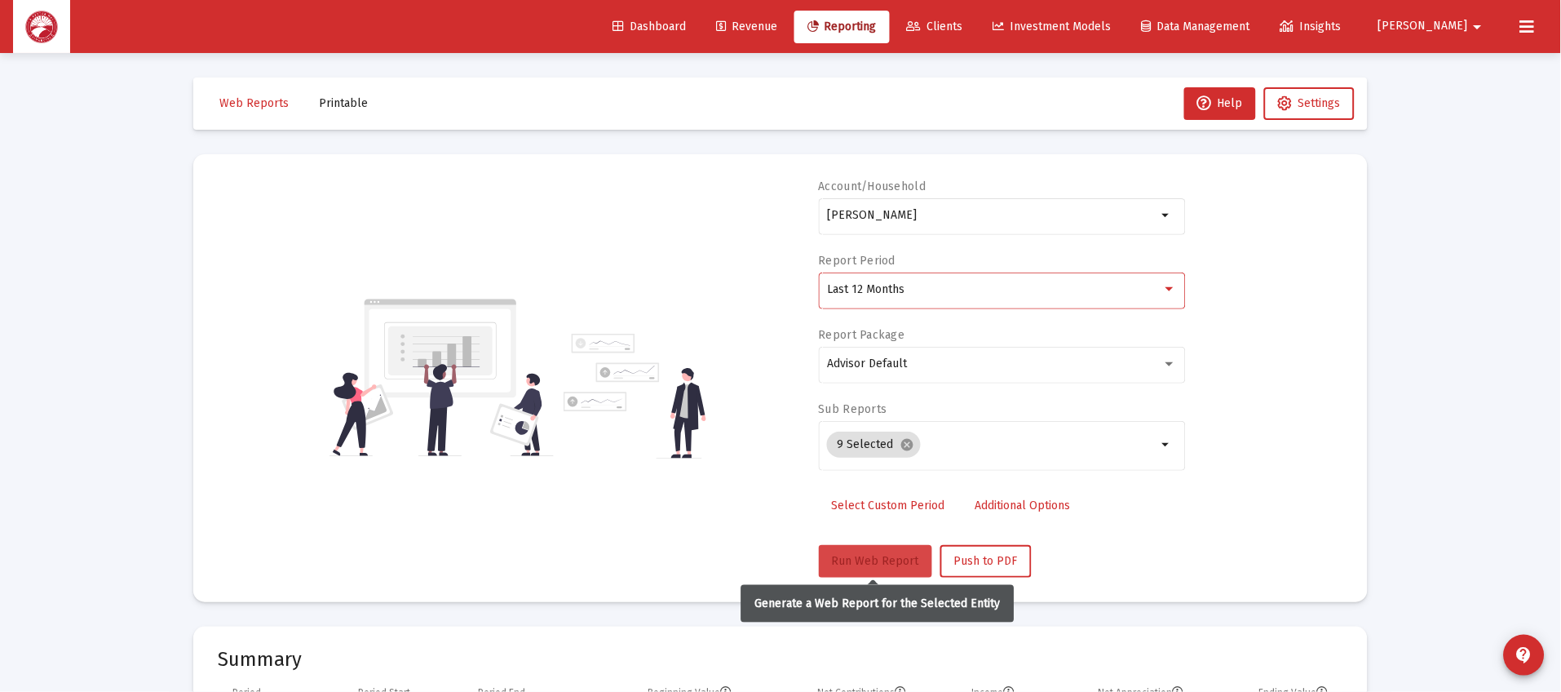
click at [854, 550] on button "Run Web Report" at bounding box center [875, 561] width 113 height 33
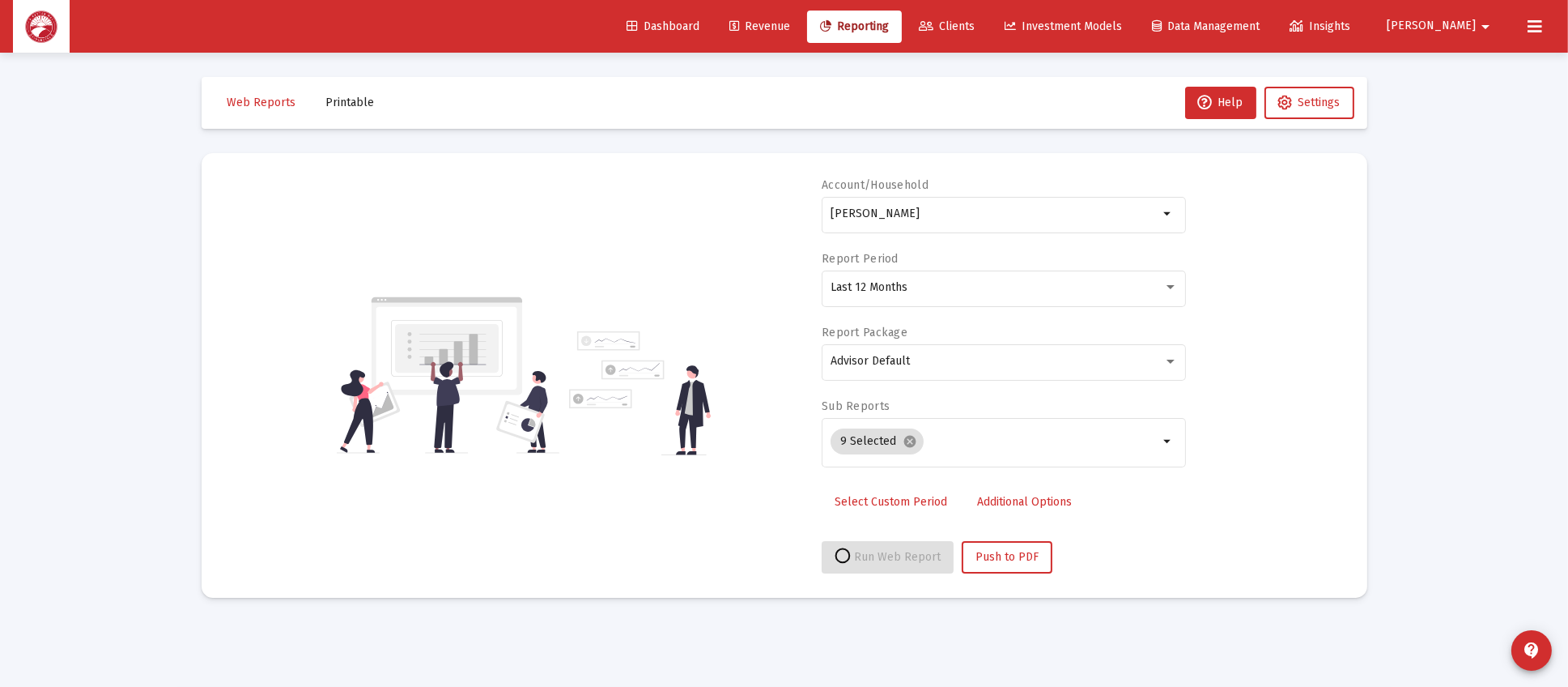
select select "View all"
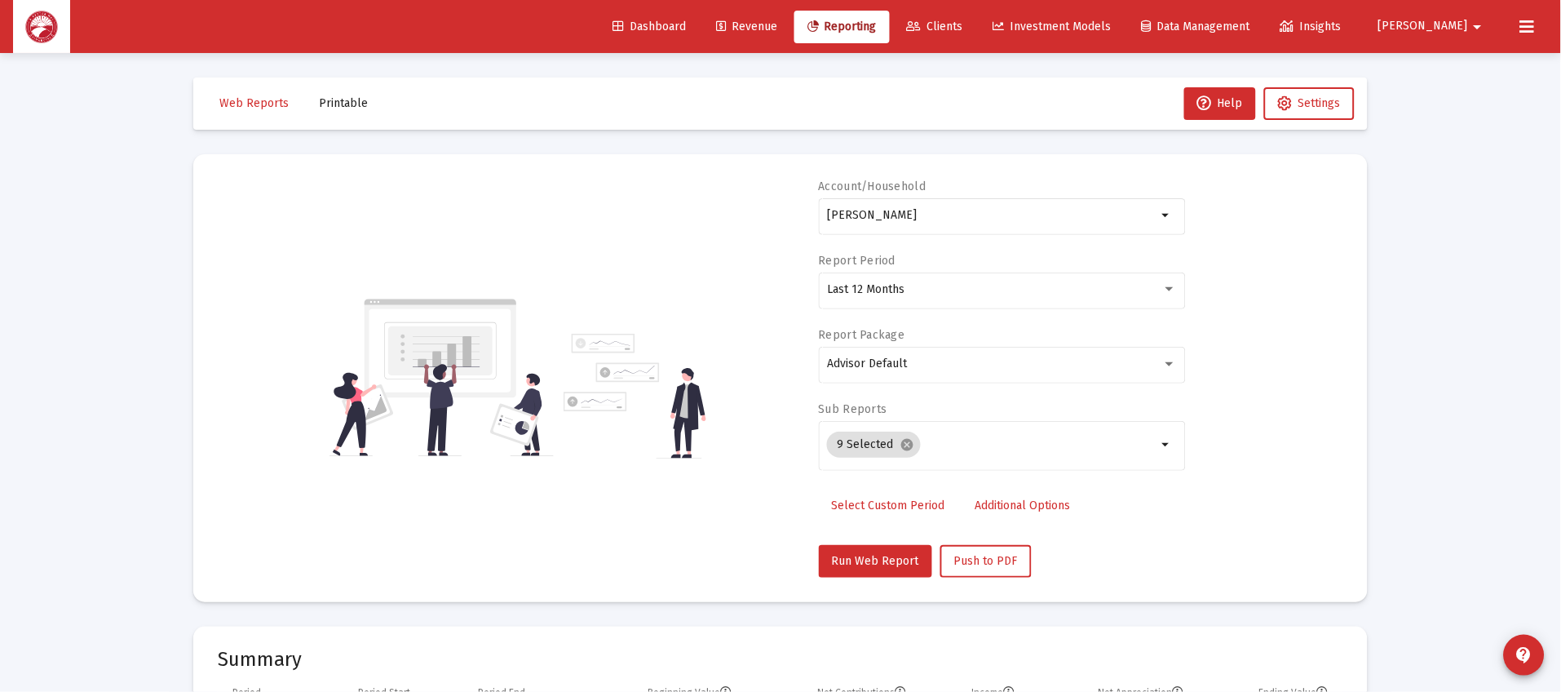
scroll to position [612, 0]
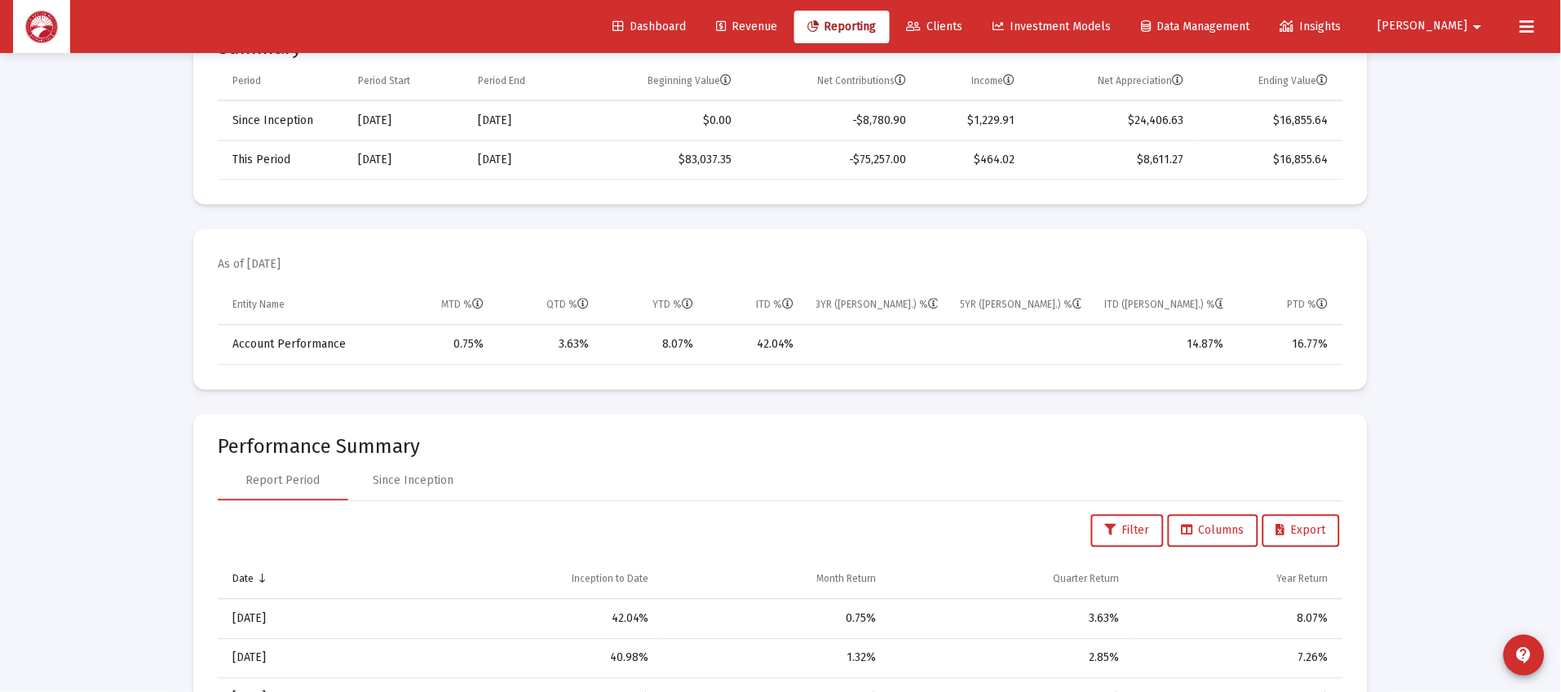
scroll to position [52, 0]
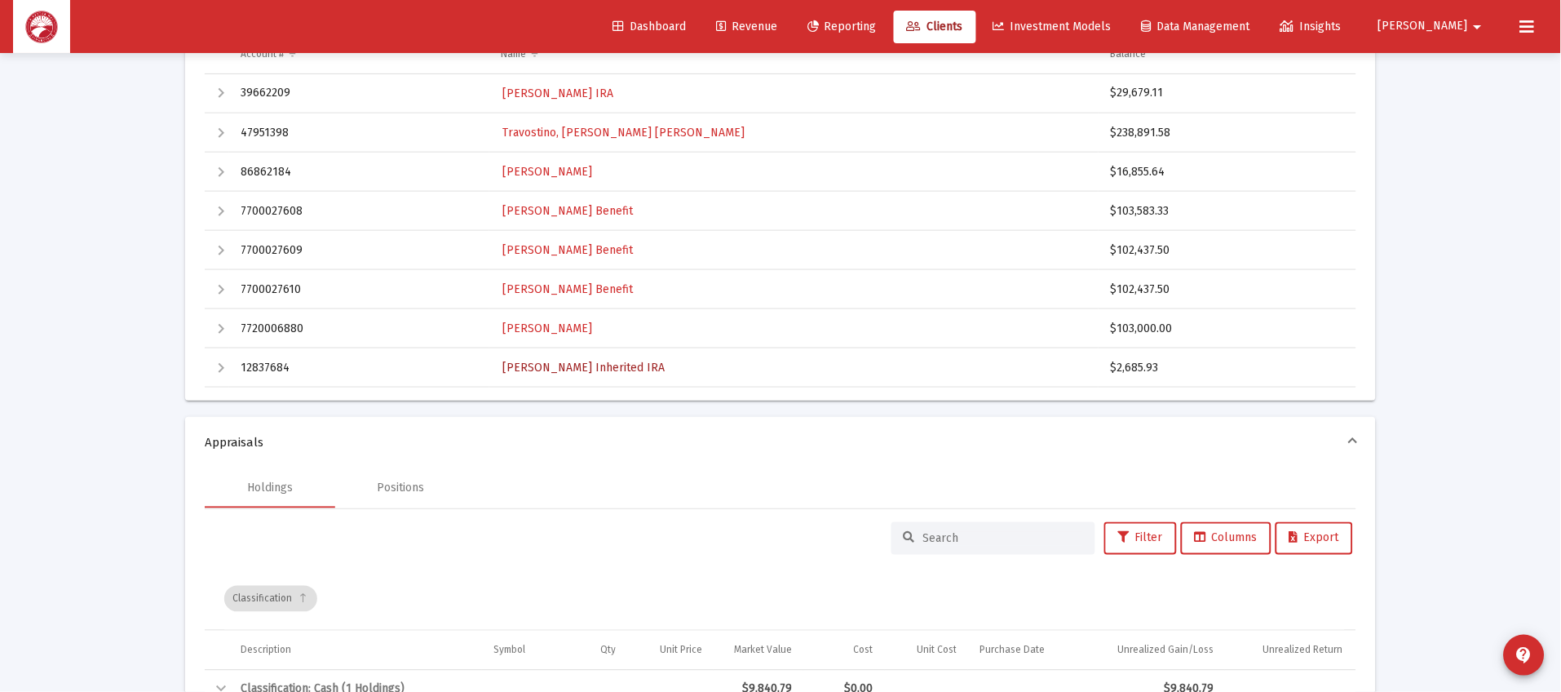
click at [635, 369] on span "[PERSON_NAME] Inherited IRA" at bounding box center [583, 368] width 162 height 14
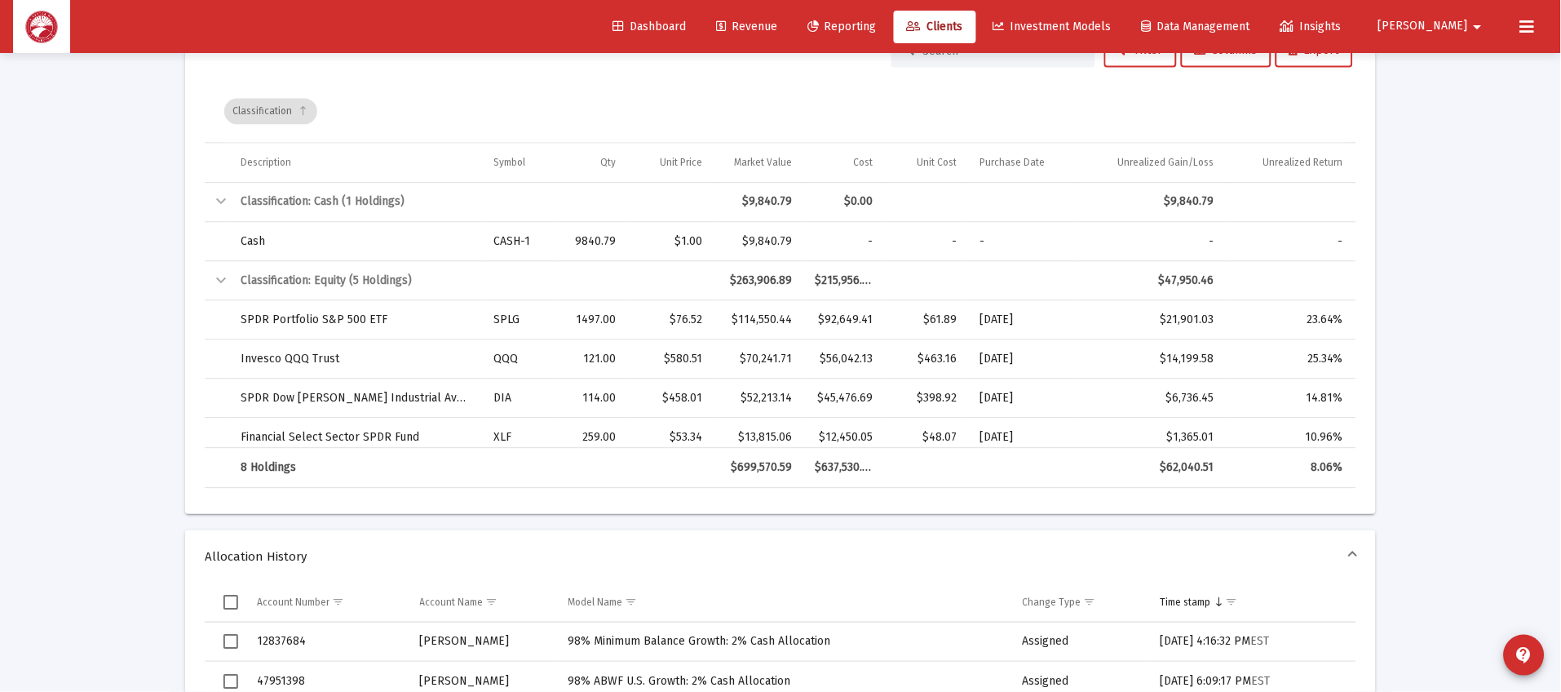
scroll to position [909, 0]
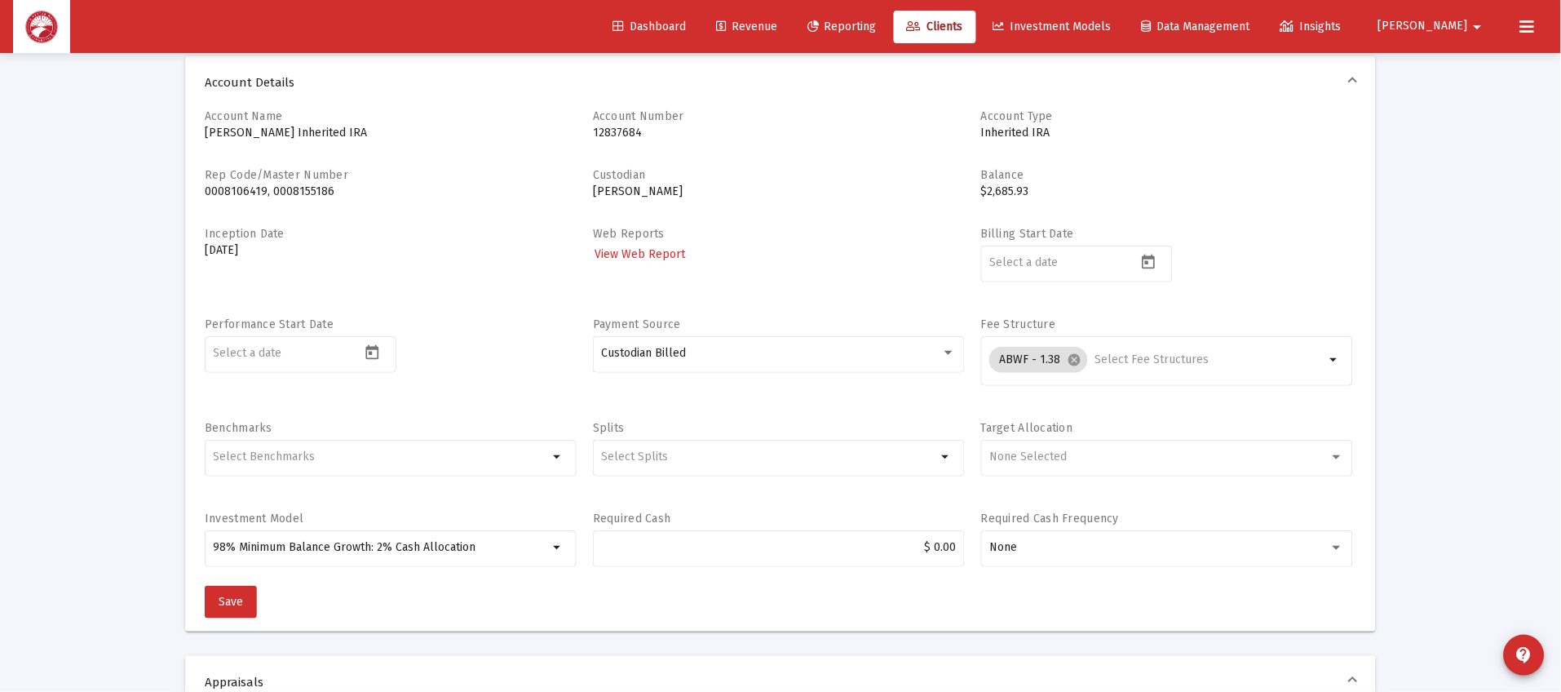
scroll to position [52, 0]
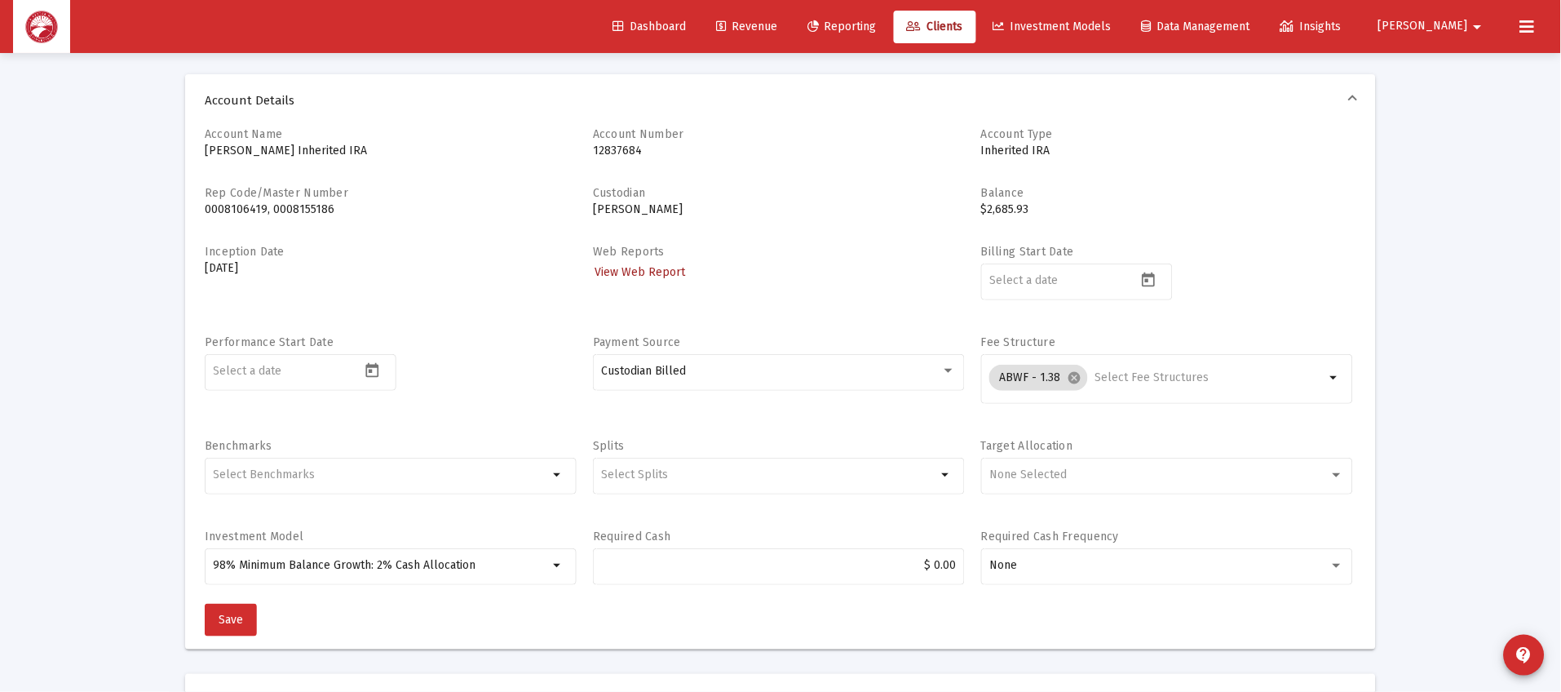
click at [608, 277] on link "View Web Report" at bounding box center [640, 272] width 94 height 24
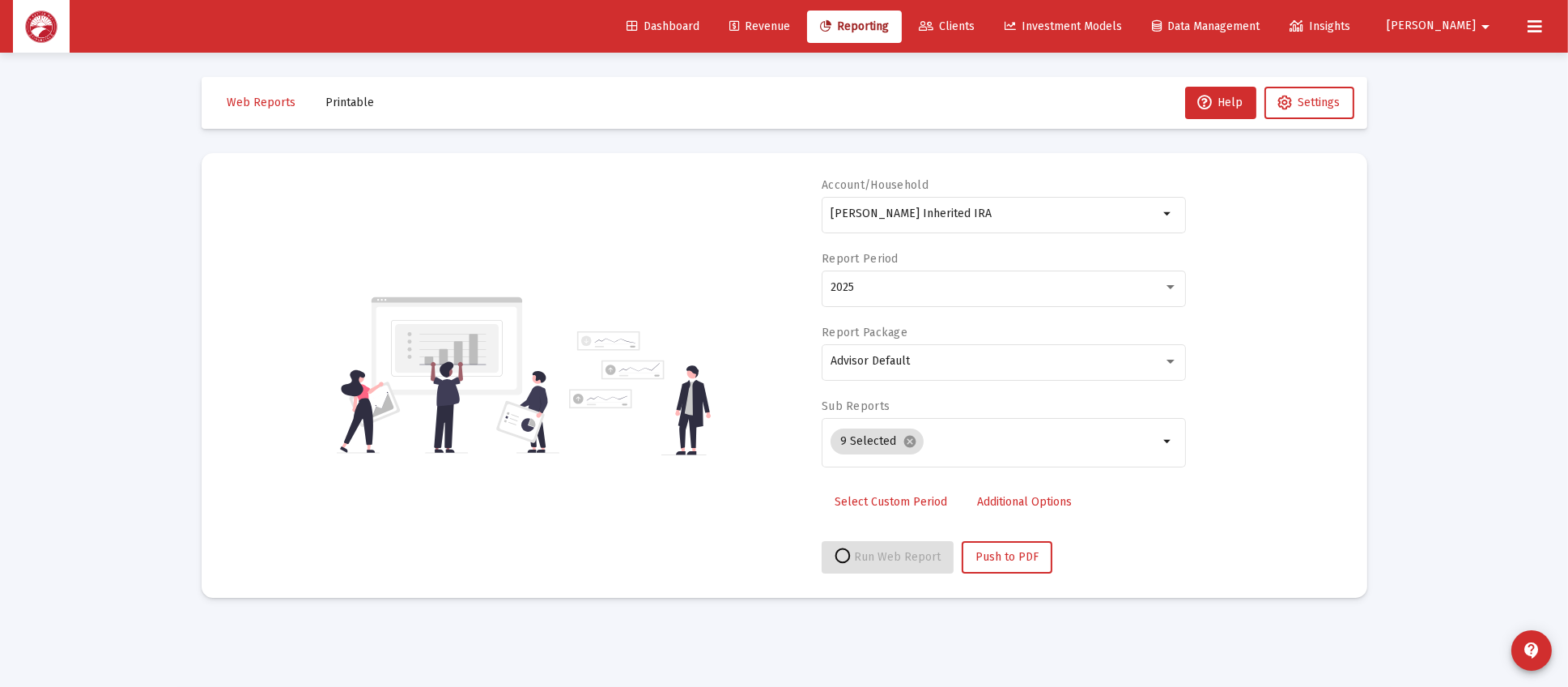
select select "View all"
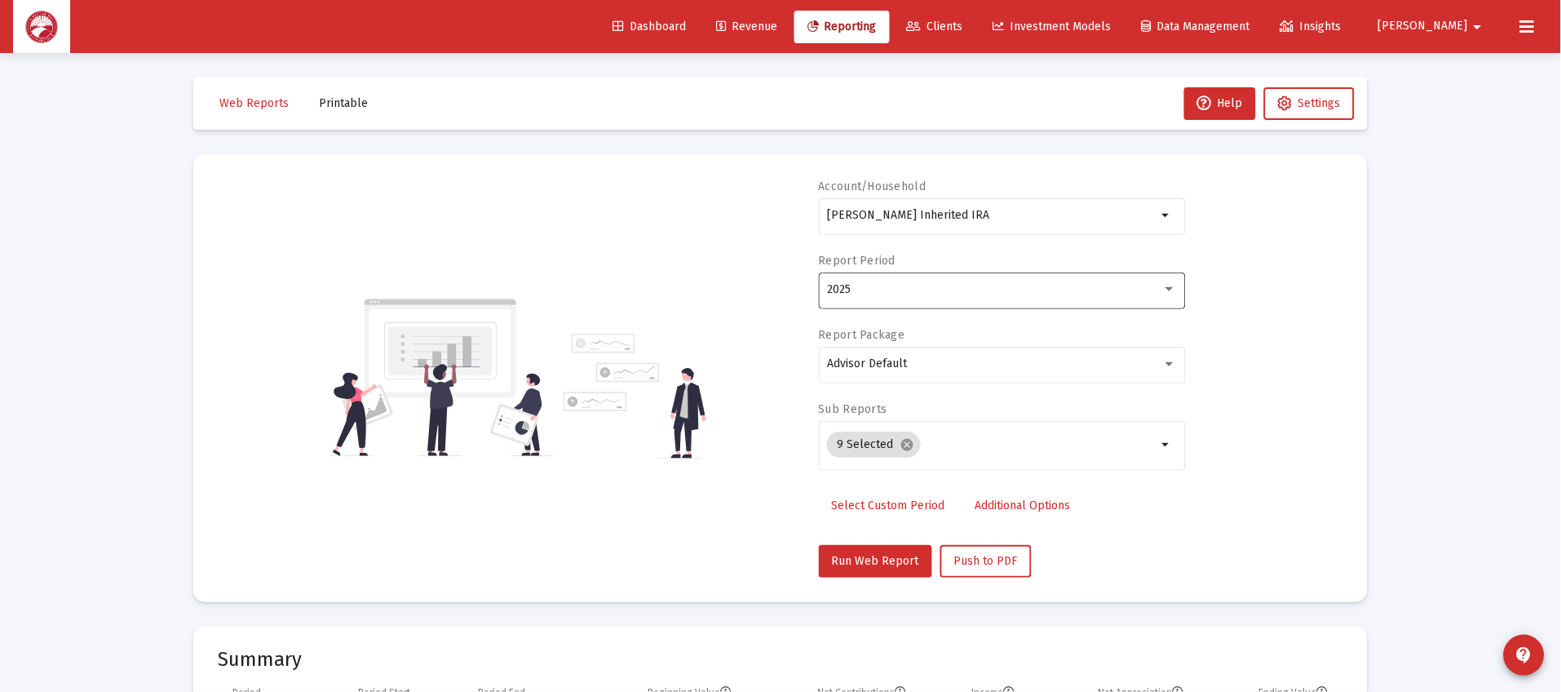
click at [968, 297] on div "2025" at bounding box center [1002, 289] width 350 height 40
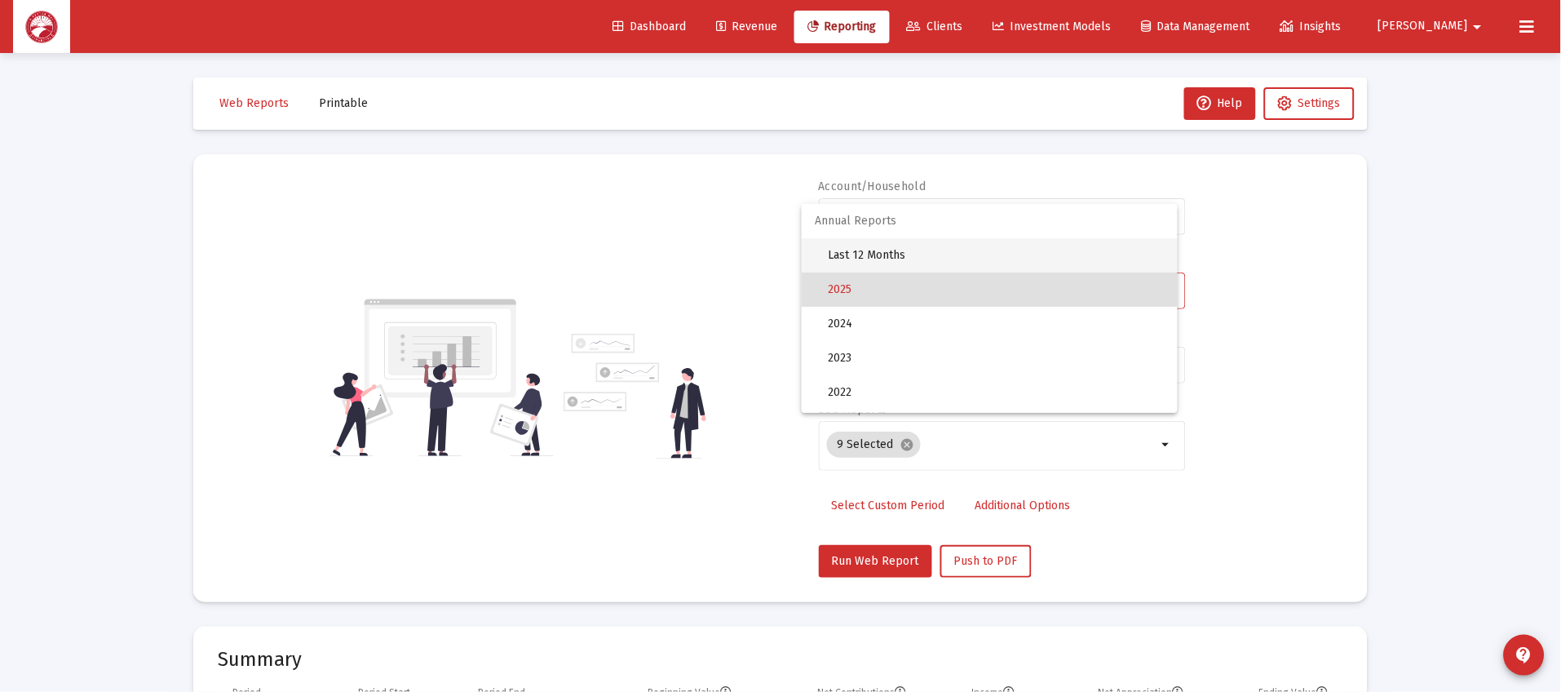
click at [995, 258] on span "Last 12 Months" at bounding box center [996, 255] width 337 height 34
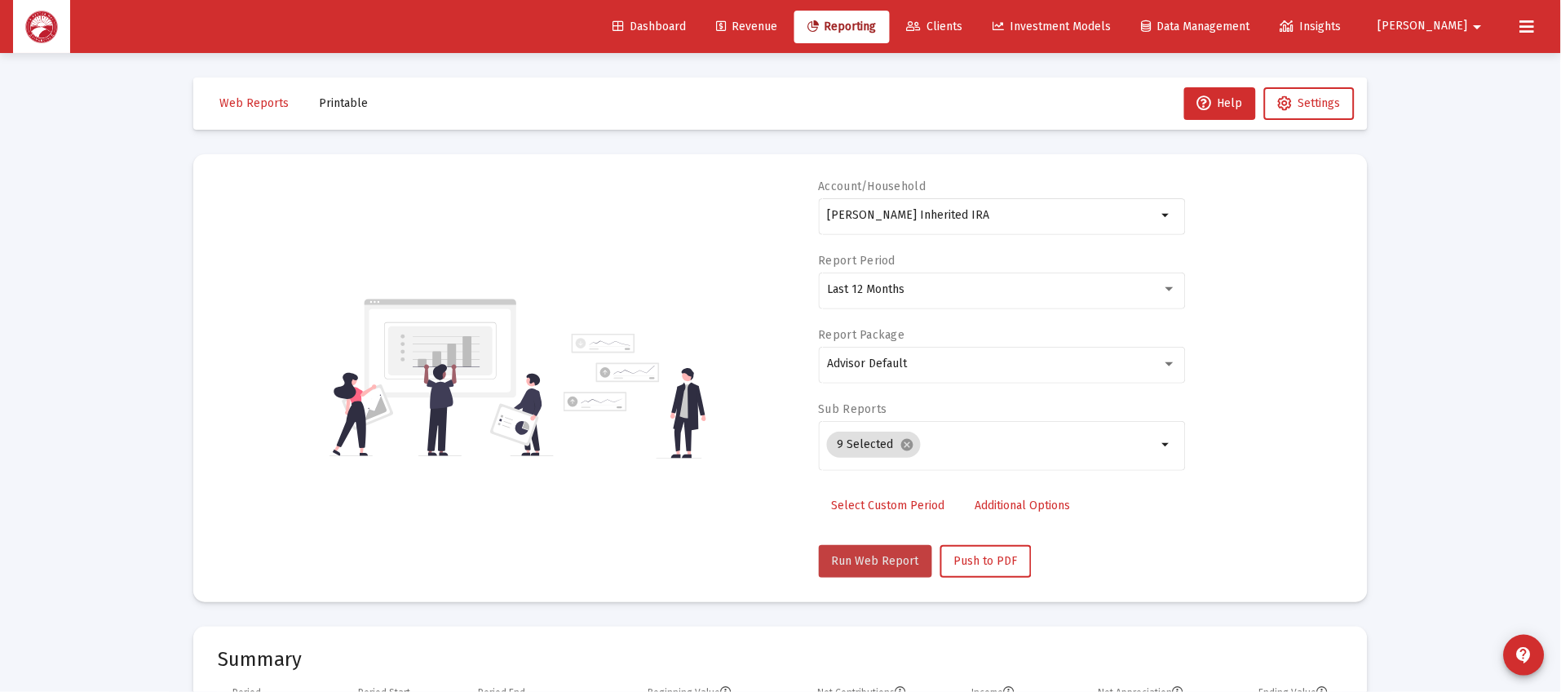
click at [883, 545] on button "Run Web Report" at bounding box center [875, 561] width 113 height 33
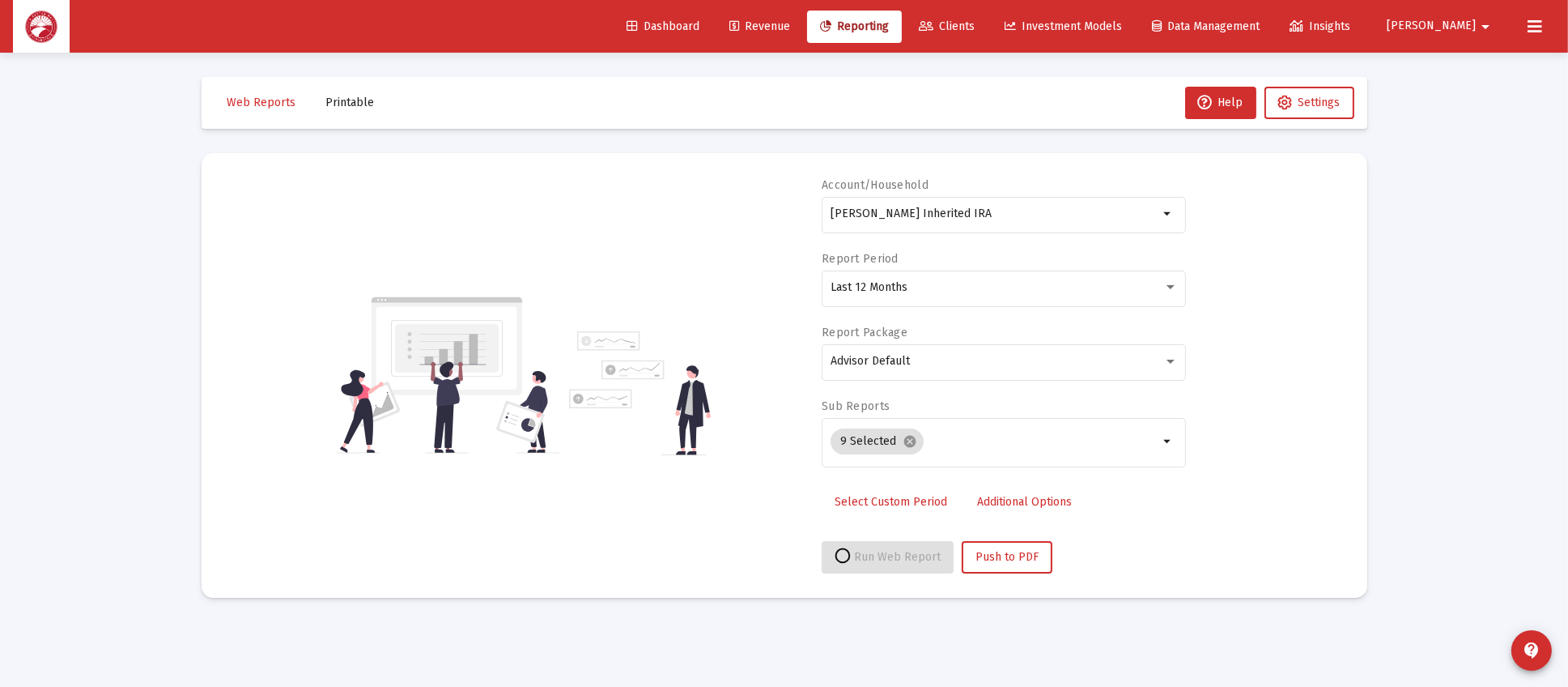
select select "View all"
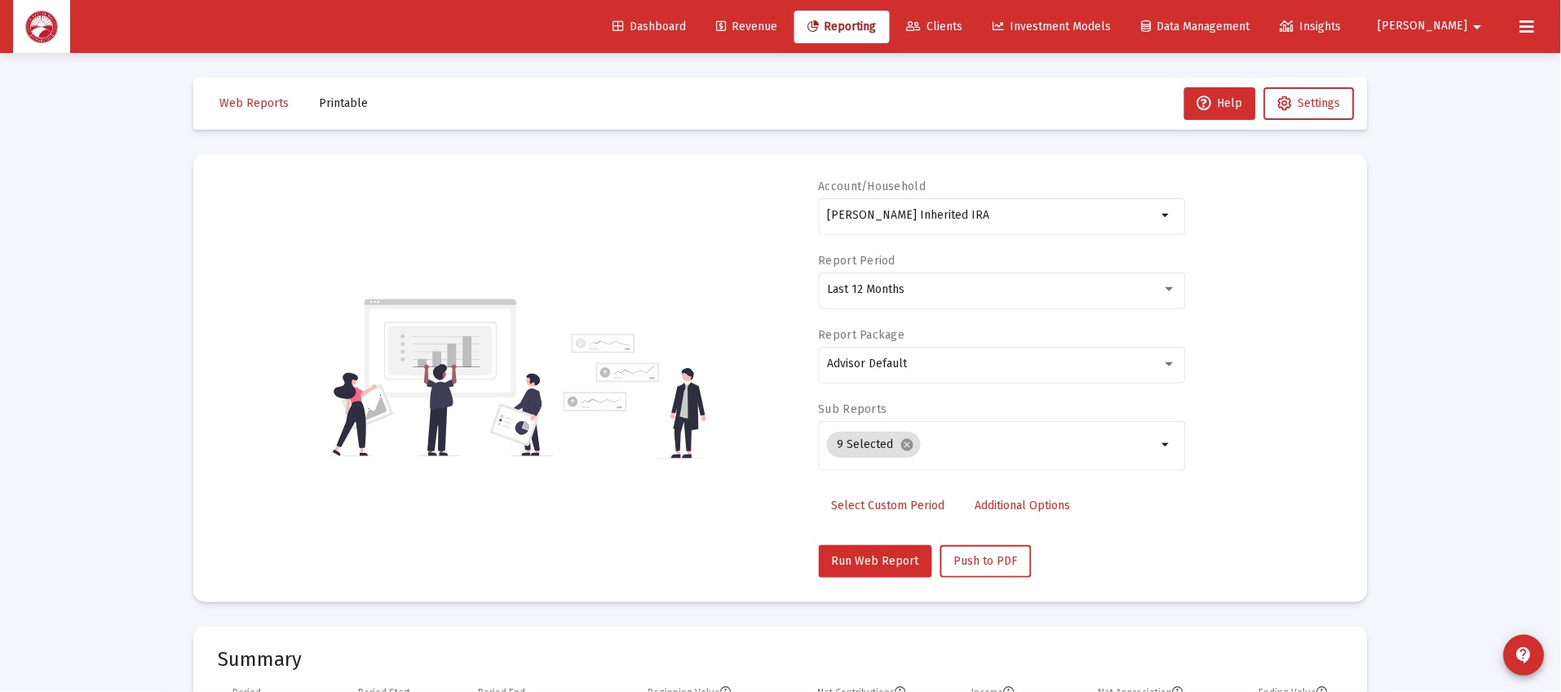
scroll to position [612, 0]
